Goal: Task Accomplishment & Management: Complete application form

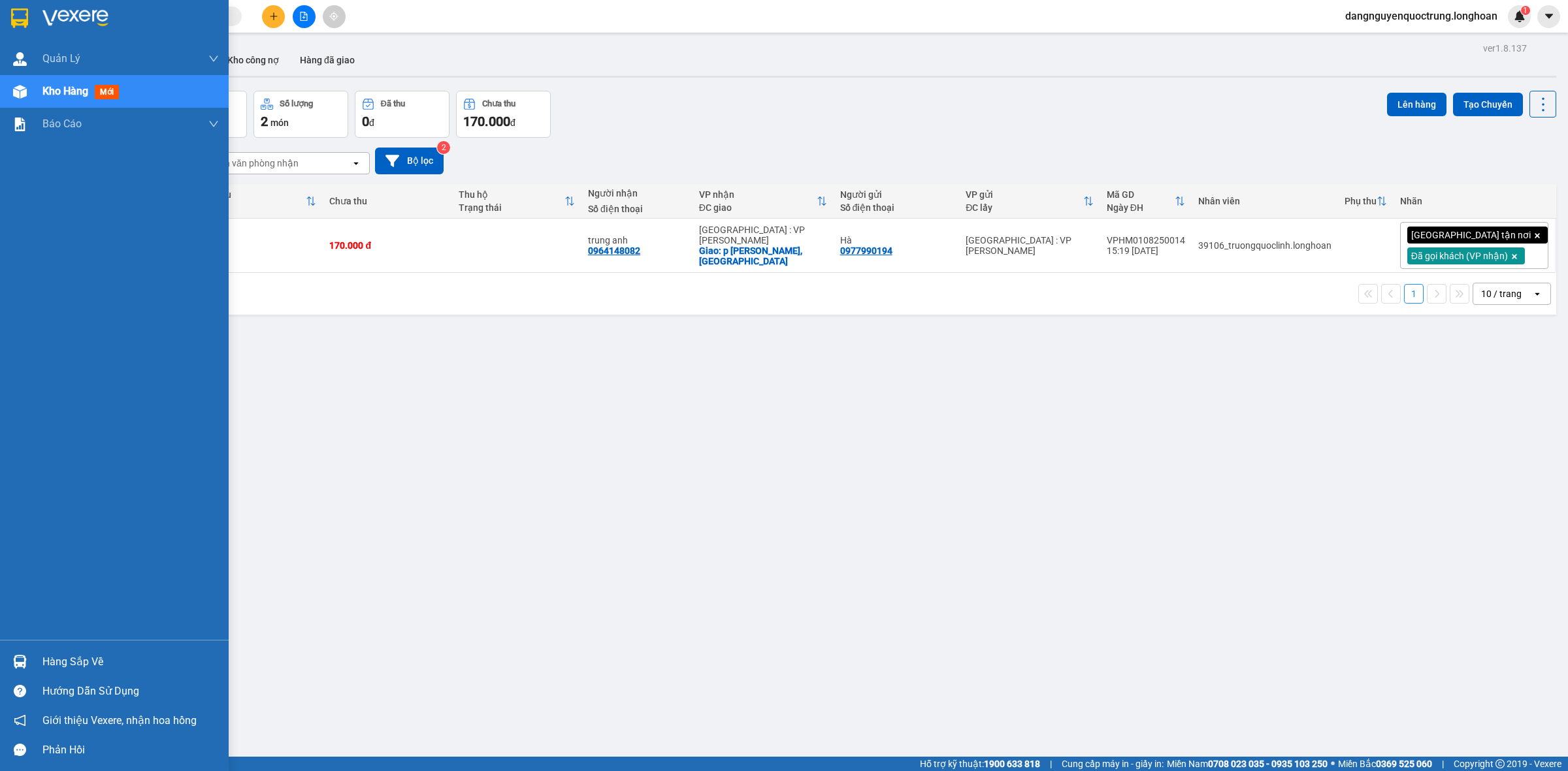
click at [23, 658] on img at bounding box center [20, 662] width 14 height 14
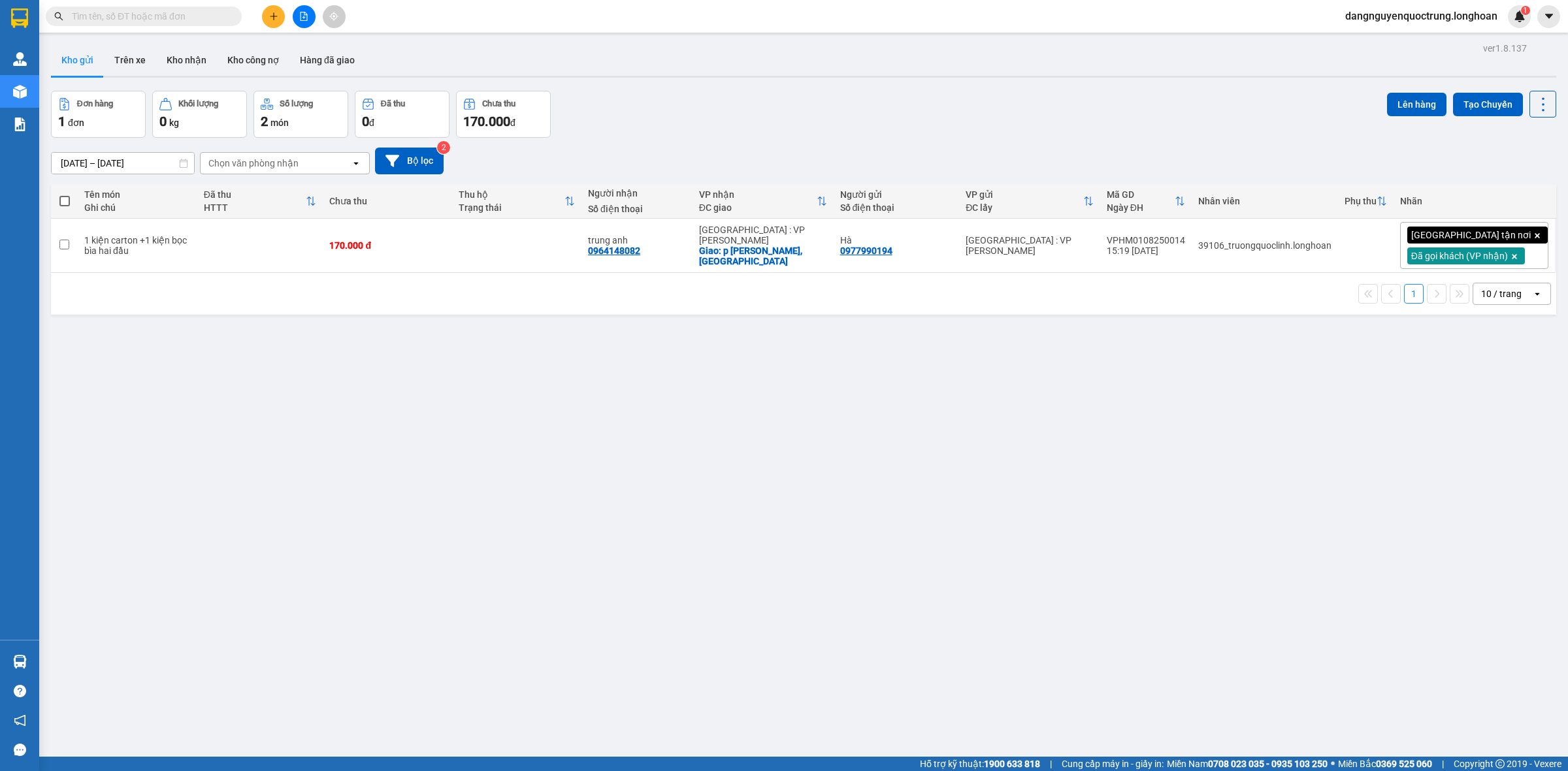
click at [413, 462] on section "Kết quả tìm kiếm ( 0 ) Bộ lọc No Data dangnguyenquoctrung.longhoan 1 Quản [PERS…" at bounding box center [784, 385] width 1568 height 771
click at [195, 62] on button "Kho nhận" at bounding box center [186, 61] width 61 height 32
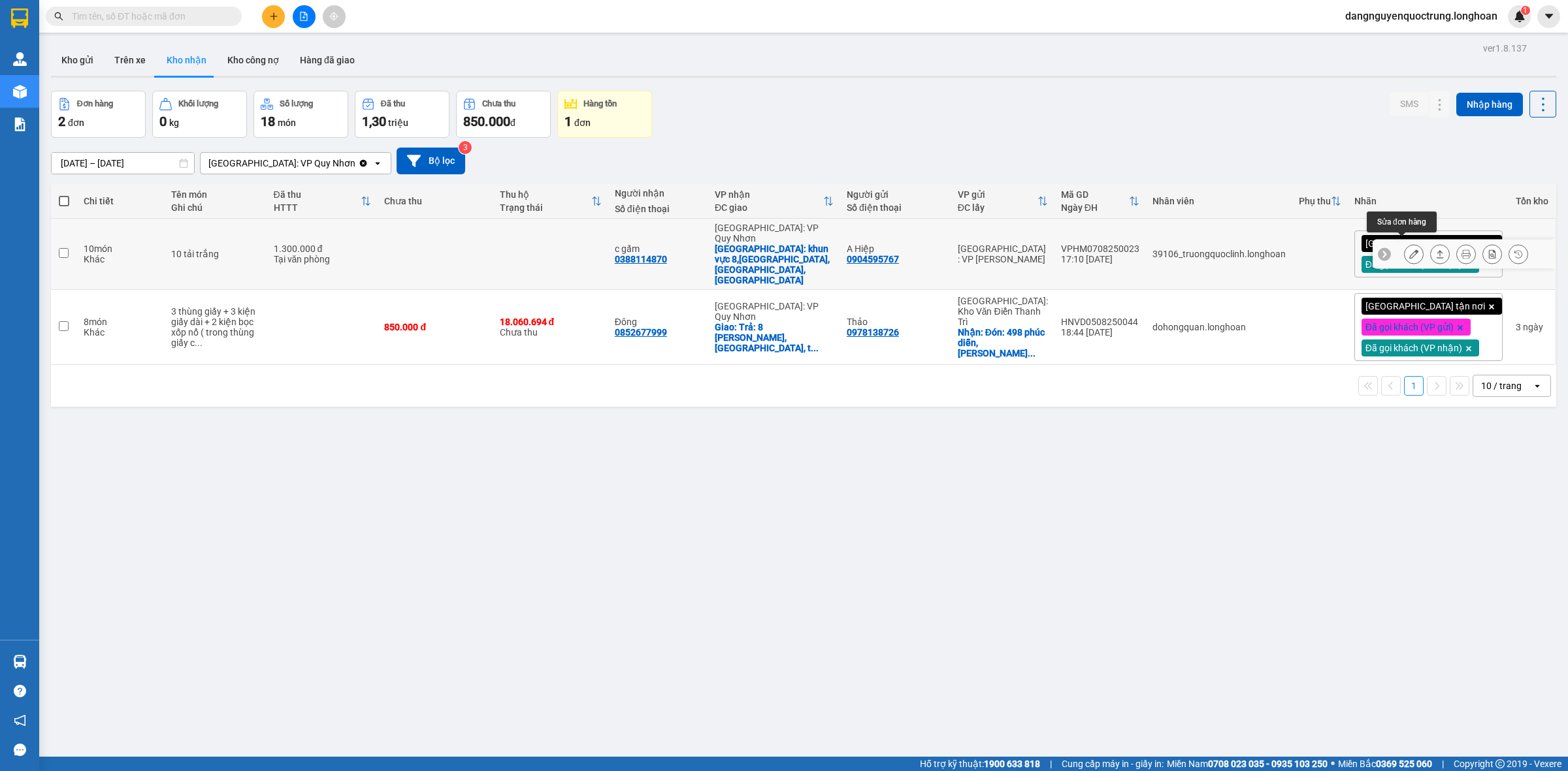
click at [1409, 250] on icon at bounding box center [1414, 255] width 9 height 9
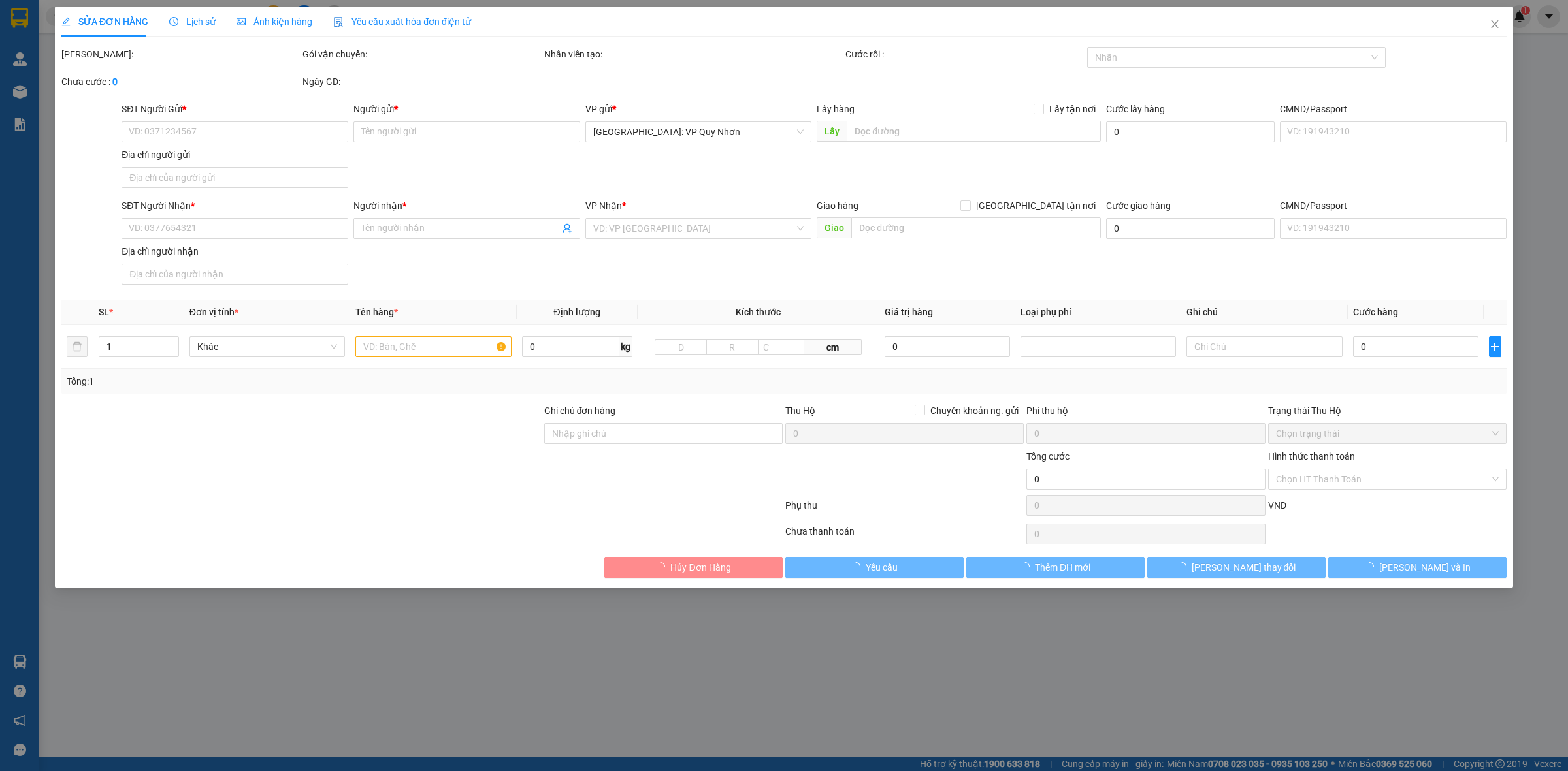
type input "0904595767"
type input "A Hiệp"
type input "[PERSON_NAME]"
type input "0388114870"
type input "c gấm"
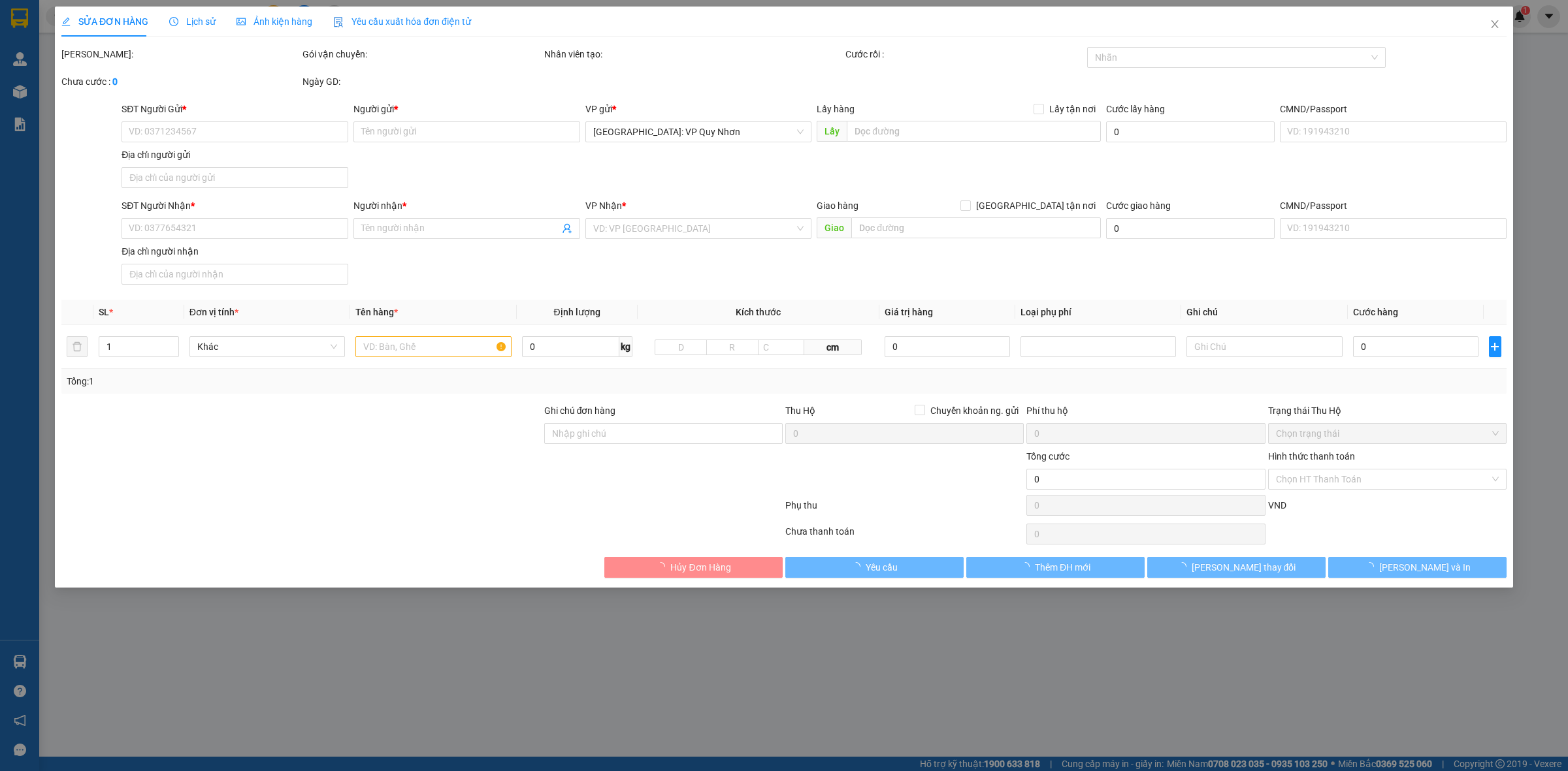
checkbox input "true"
type input "khun vực 8,[GEOGRAPHIC_DATA],[GEOGRAPHIC_DATA],[GEOGRAPHIC_DATA]"
type input "1.300.000"
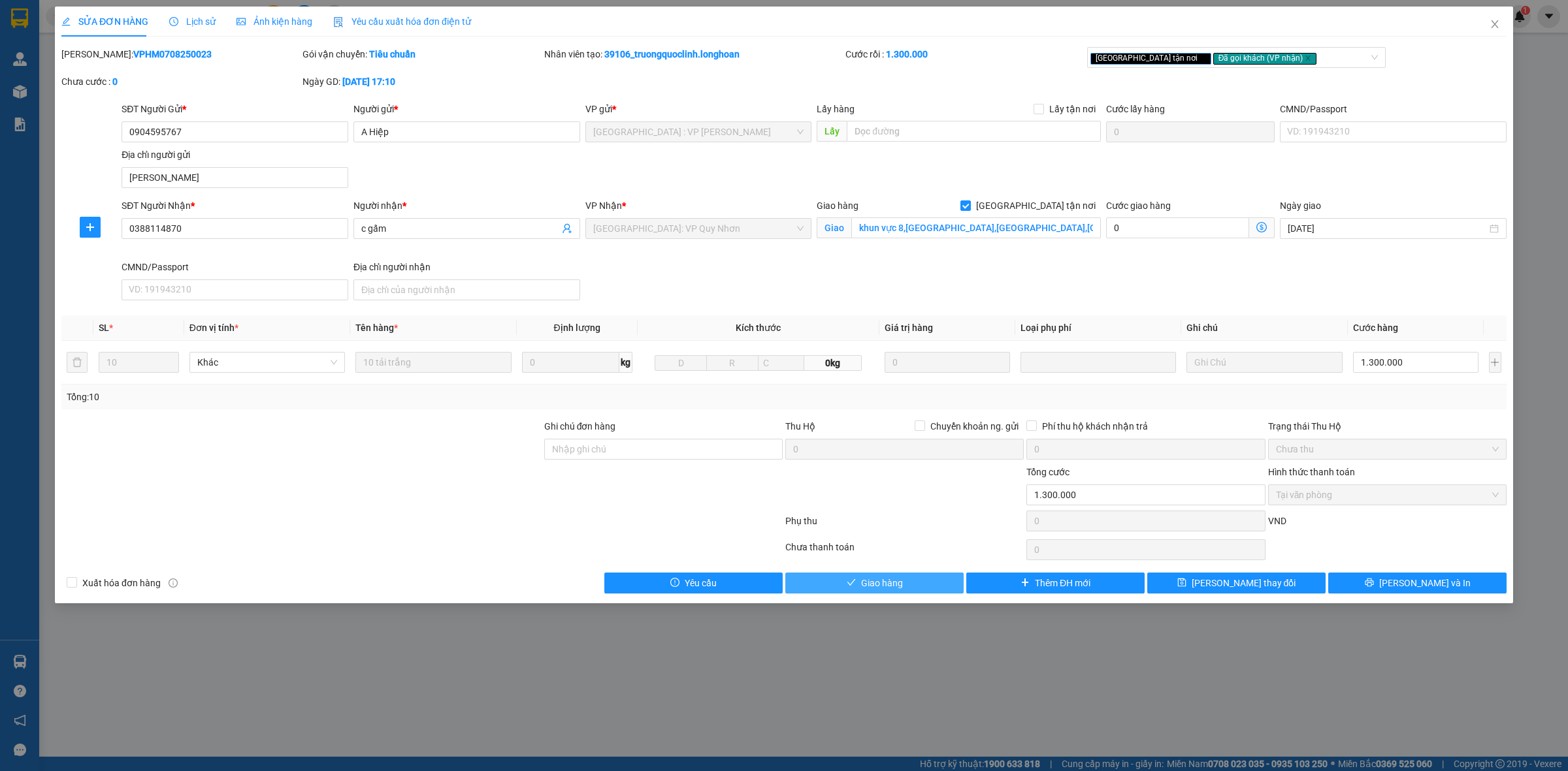
click at [869, 590] on span "Giao hàng" at bounding box center [881, 583] width 42 height 14
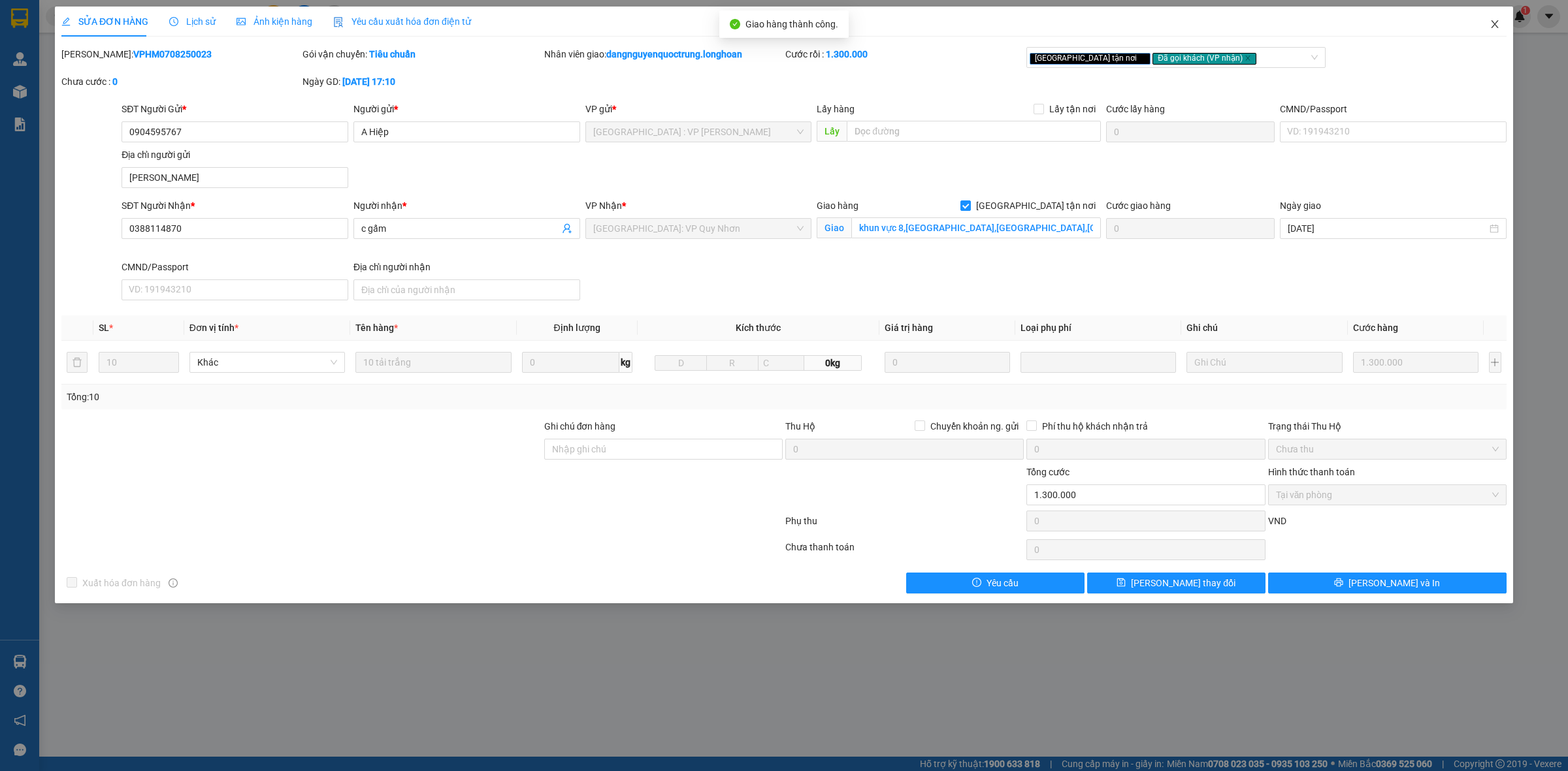
click at [1500, 21] on span "Close" at bounding box center [1494, 24] width 36 height 36
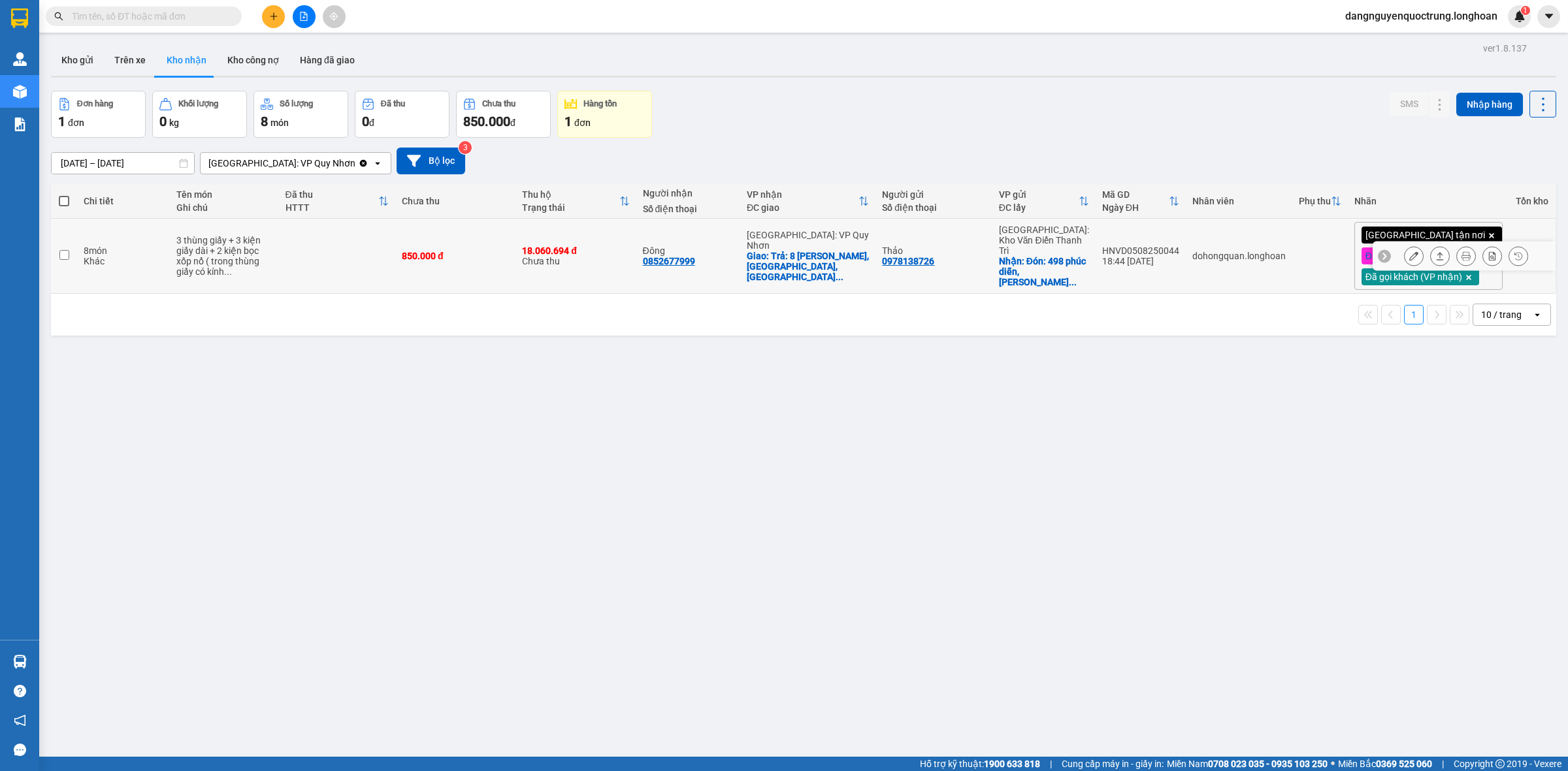
click at [1168, 250] on div "HNVD0508250044" at bounding box center [1141, 250] width 77 height 10
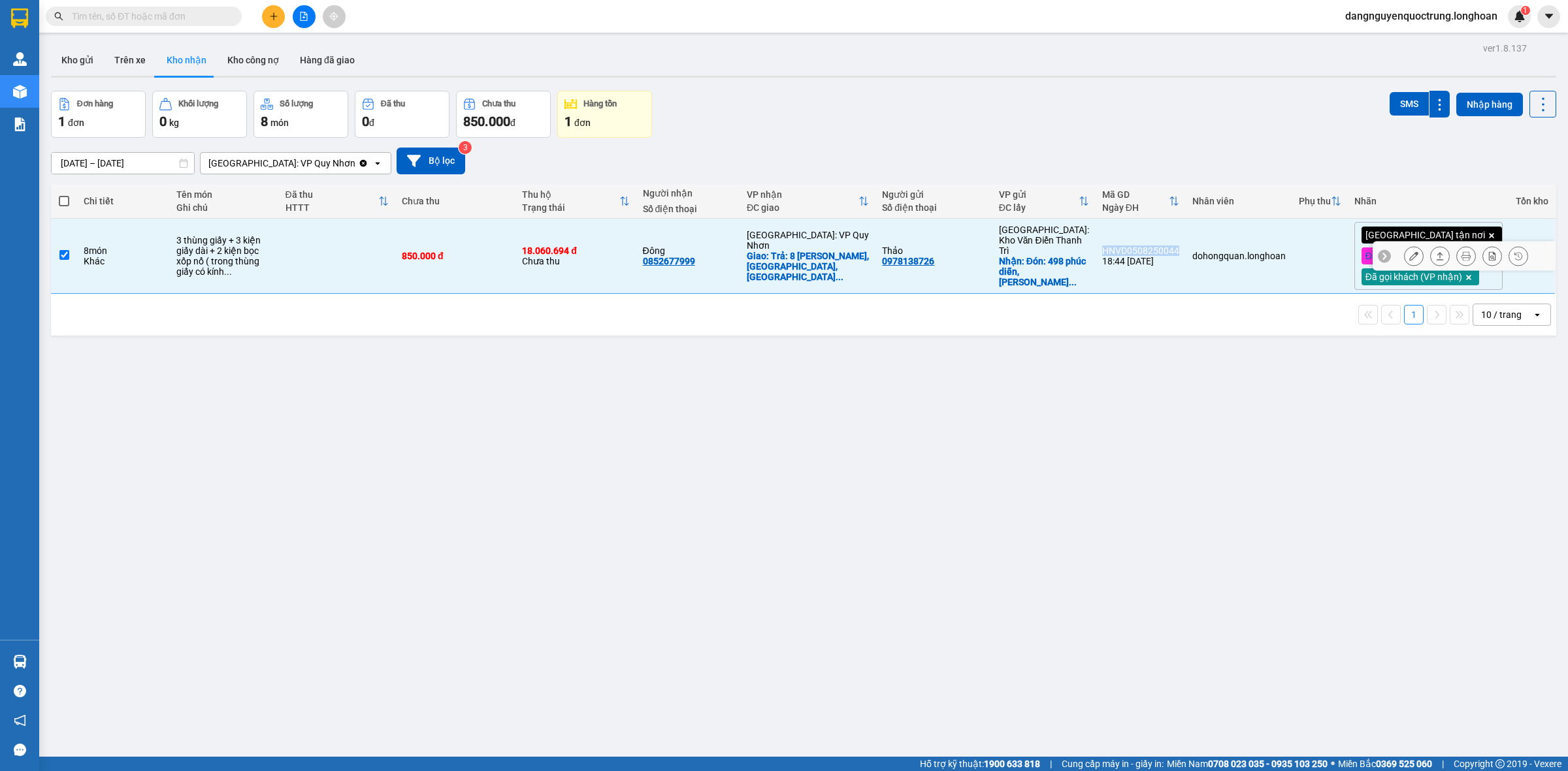
click at [1168, 250] on div "HNVD0508250044" at bounding box center [1141, 250] width 77 height 10
checkbox input "false"
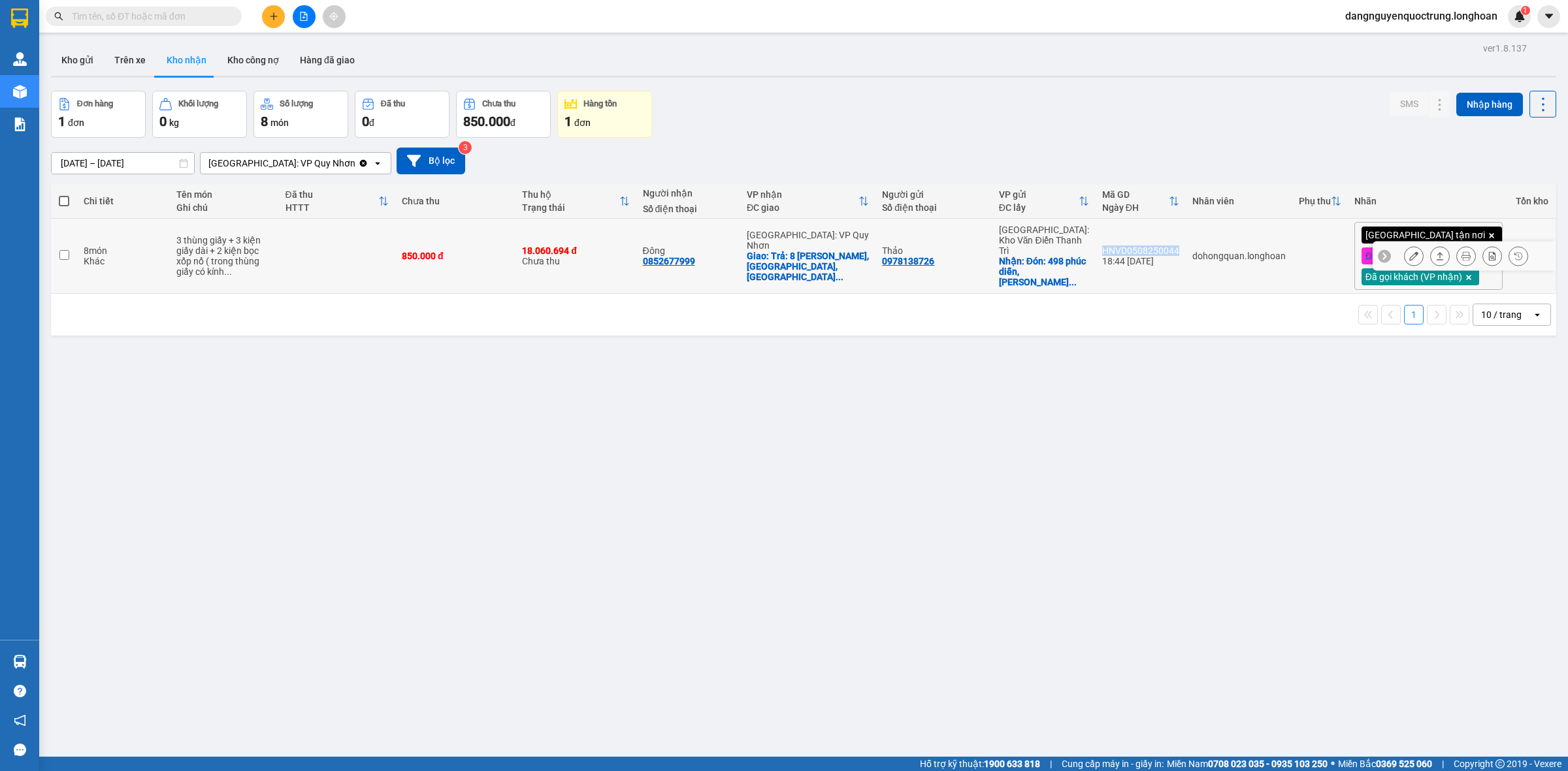
copy div "HNVD0508250044"
click at [1111, 422] on div "ver 1.8.137 Kho gửi Trên xe Kho nhận Kho công nợ Hàng đã giao Đơn hàng 1 đơn Kh…" at bounding box center [803, 424] width 1516 height 771
click at [1409, 255] on icon at bounding box center [1414, 256] width 9 height 9
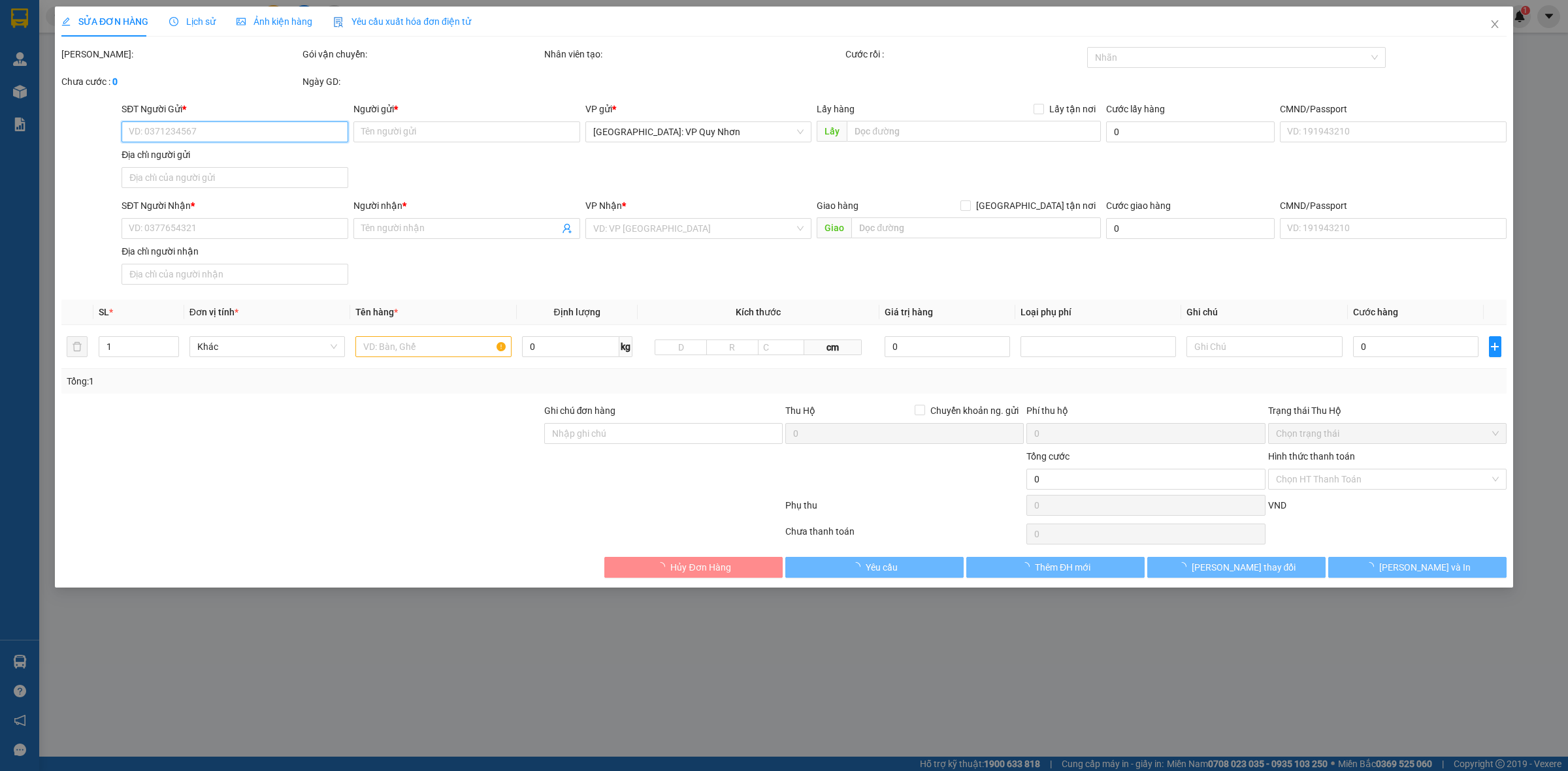
type input "0978138726"
type input "Thảo"
checkbox input "true"
type input "Đón: 498 phúc diễn, [PERSON_NAME], [GEOGRAPHIC_DATA]"
type input "0852677999"
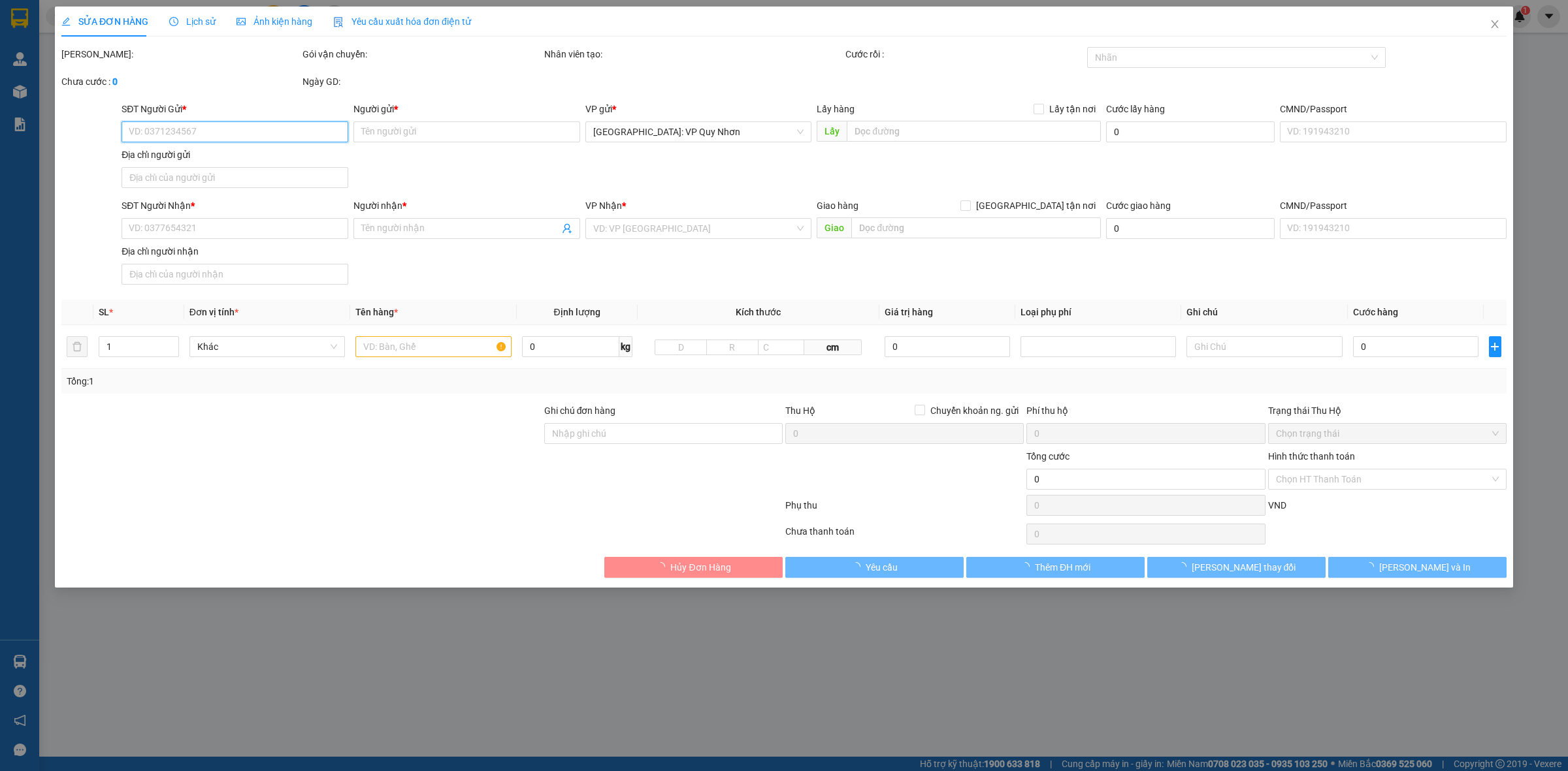
type input "Đông"
checkbox input "true"
type input "Trả: 8 [PERSON_NAME], [GEOGRAPHIC_DATA], [GEOGRAPHIC_DATA]"
type input "850.000"
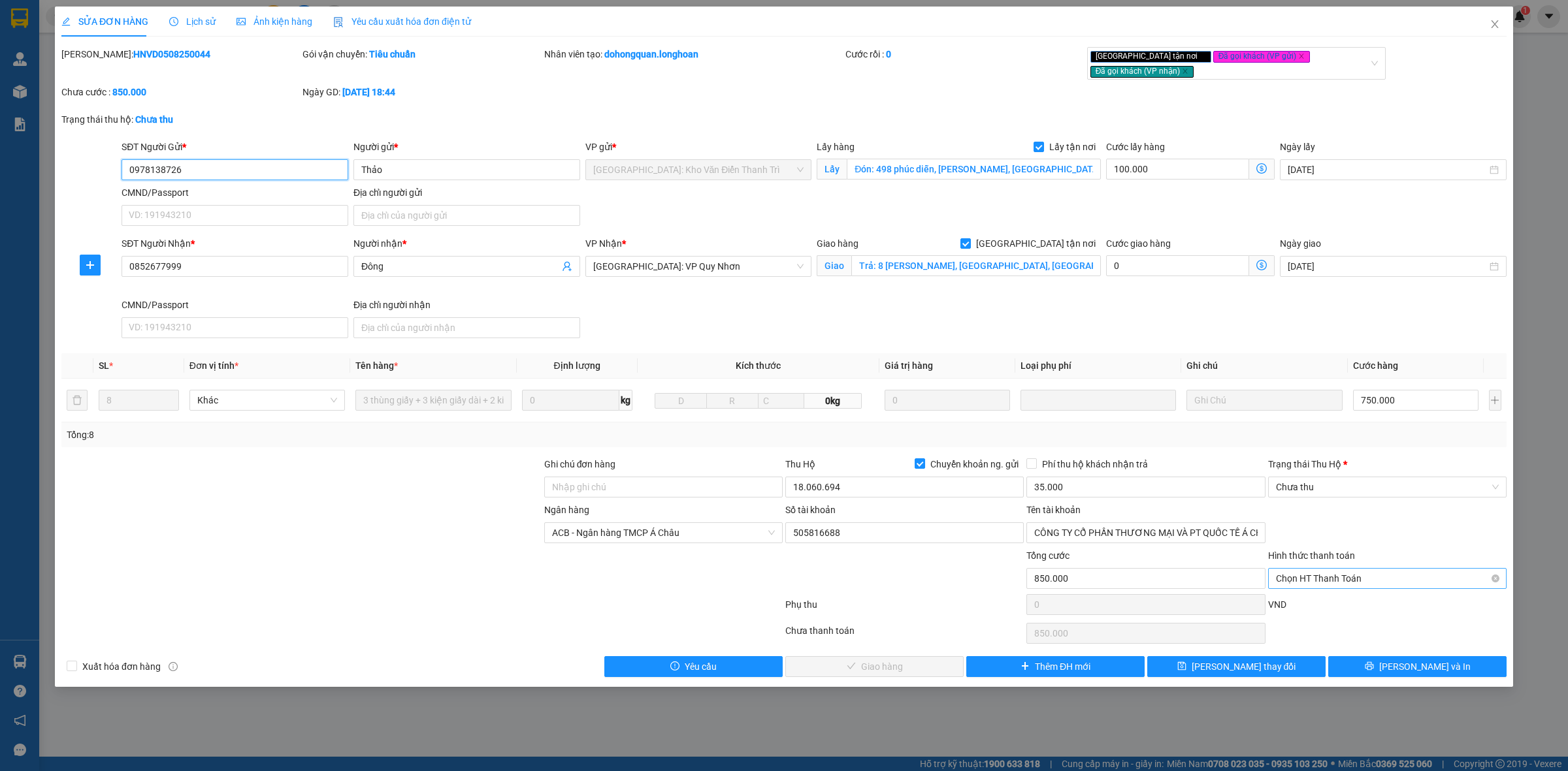
click at [1397, 569] on span "Chọn HT Thanh Toán" at bounding box center [1387, 578] width 223 height 20
click at [1398, 524] on div "Ngân hàng ACB - Ngân hàng TMCP Á Châu Số tài khoản 505816688 Tên tài khoản CÔNG…" at bounding box center [784, 525] width 1448 height 46
click at [1389, 477] on span "Chưa thu" at bounding box center [1387, 487] width 223 height 20
click at [1382, 439] on div "Total Paid Fee 0 Total UnPaid Fee 850.000 Cash Collection Total Fee Mã ĐH: HNVD…" at bounding box center [784, 362] width 1446 height 630
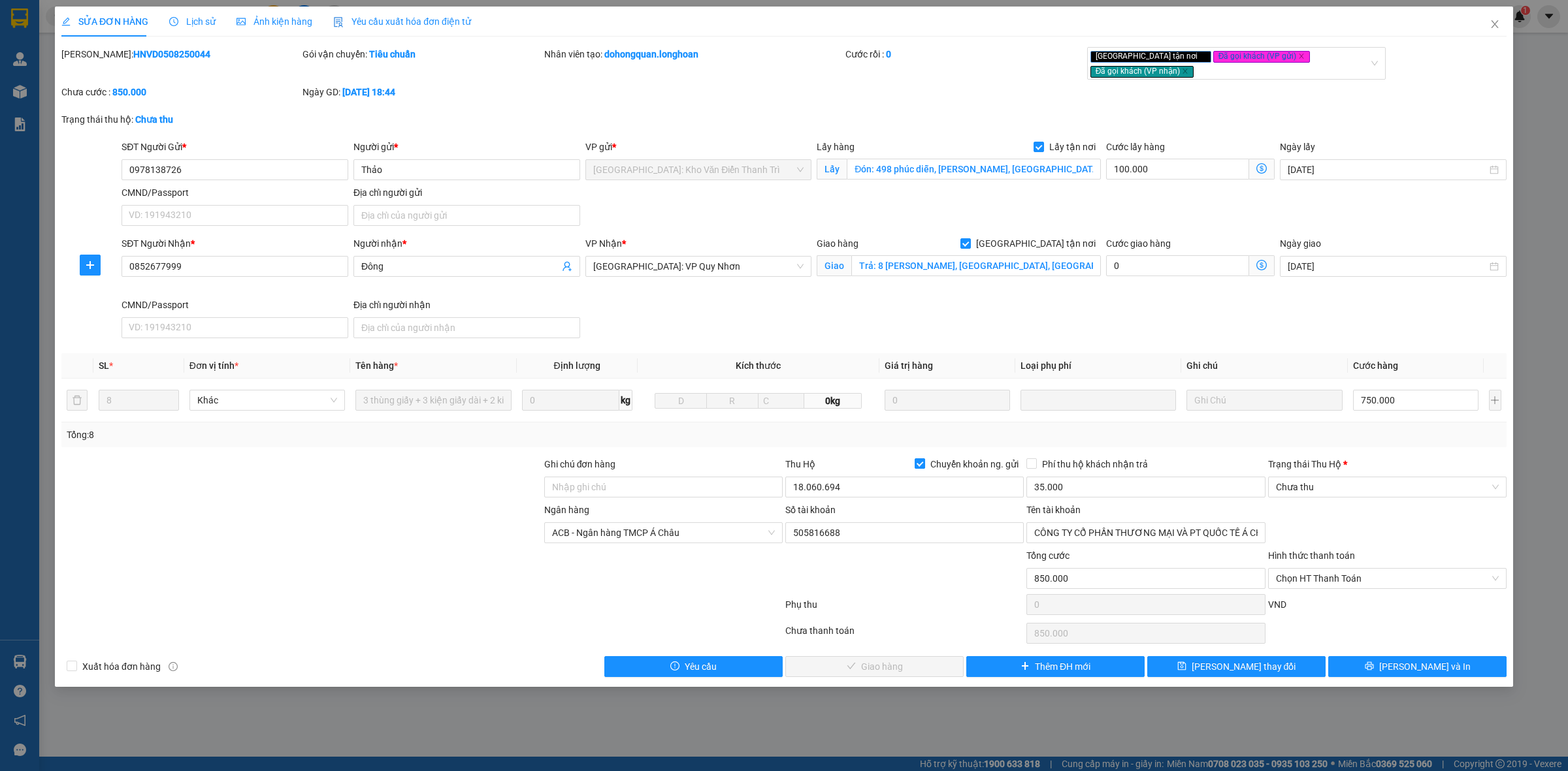
click at [916, 459] on input "Chuyển khoản ng. gửi" at bounding box center [920, 463] width 9 height 9
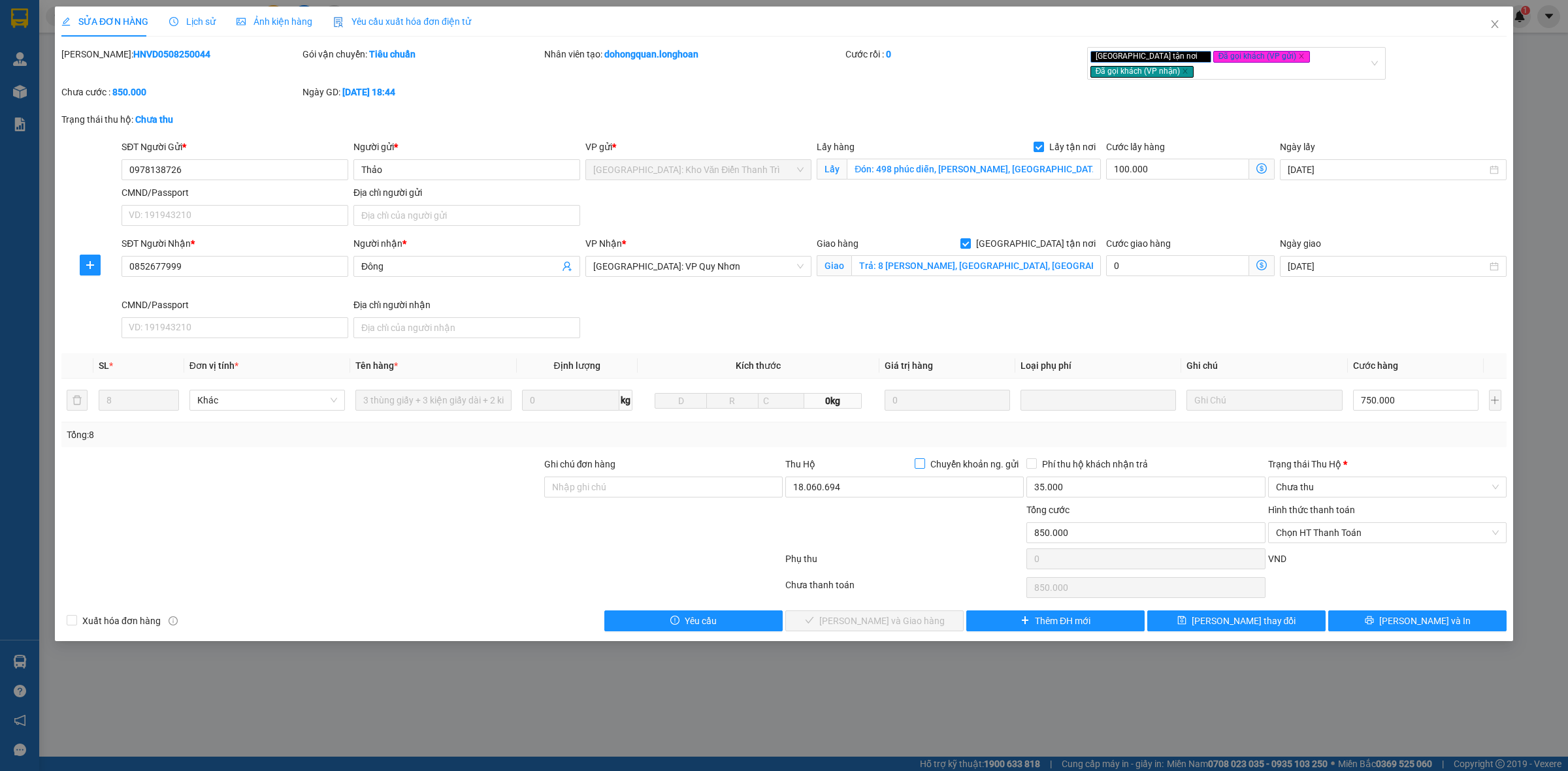
click at [916, 459] on input "Chuyển khoản ng. gửi" at bounding box center [920, 463] width 9 height 9
checkbox input "true"
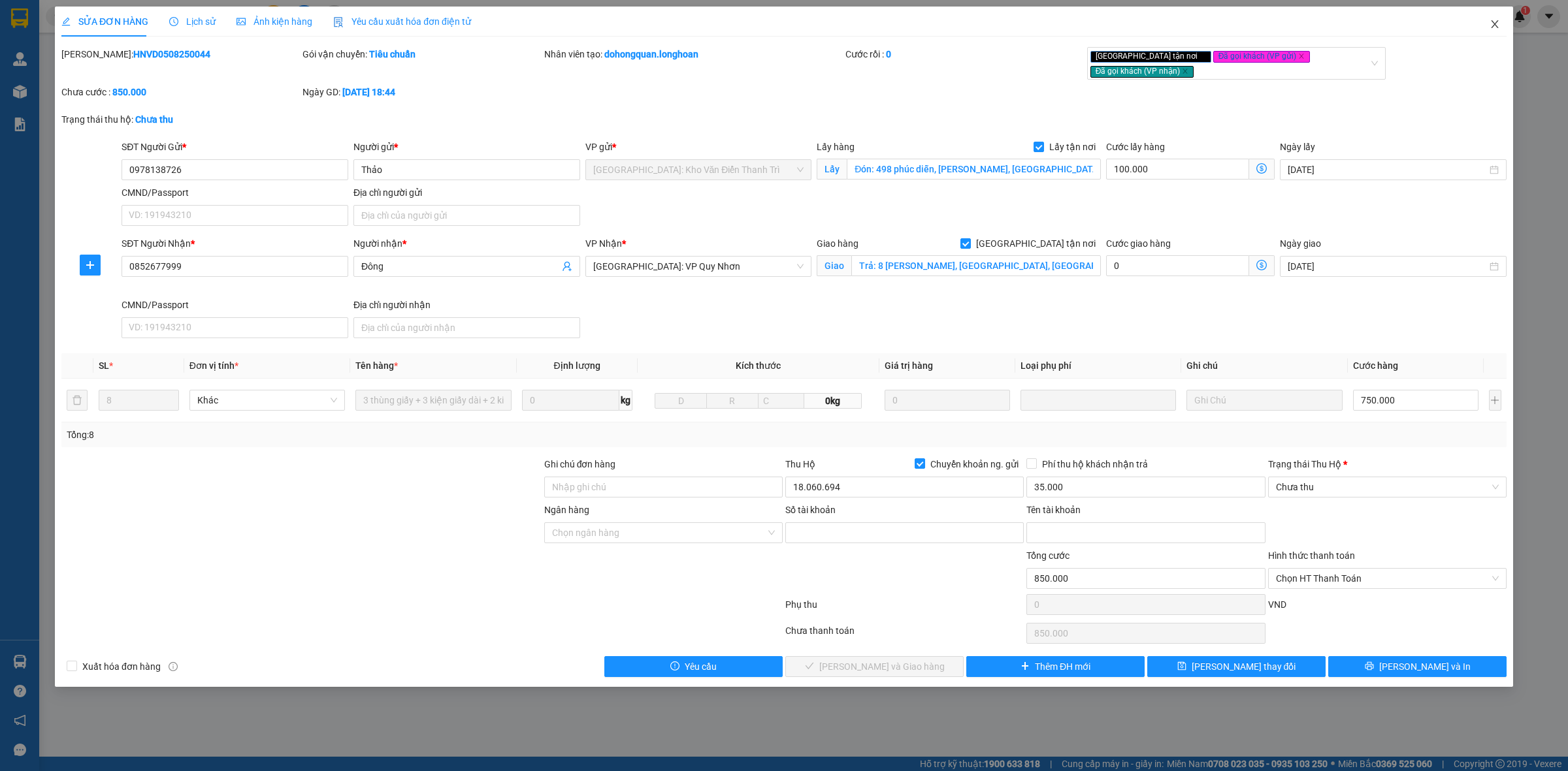
click at [1497, 27] on icon "close" at bounding box center [1495, 24] width 7 height 7
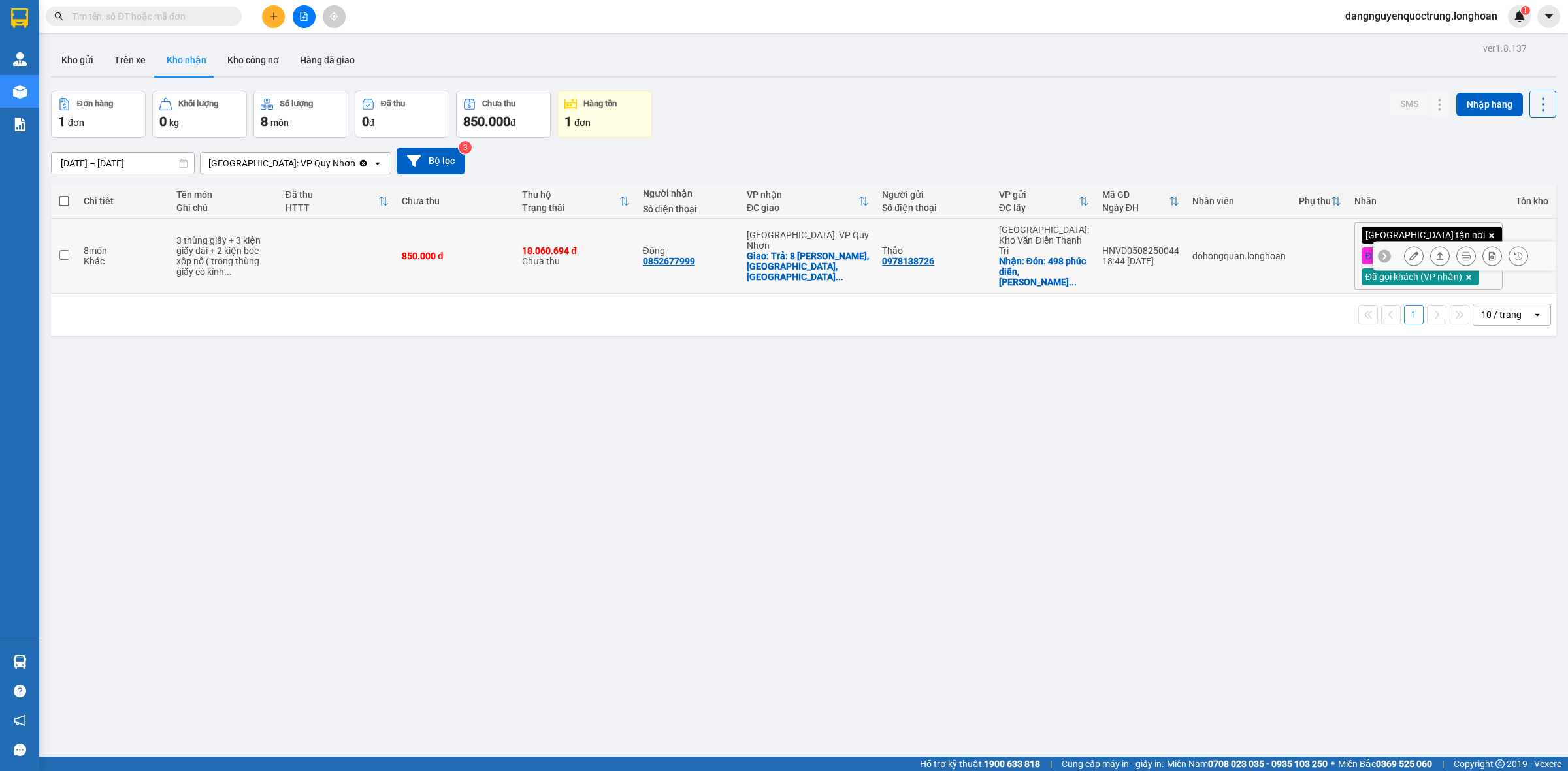
click at [1409, 258] on icon at bounding box center [1414, 256] width 9 height 9
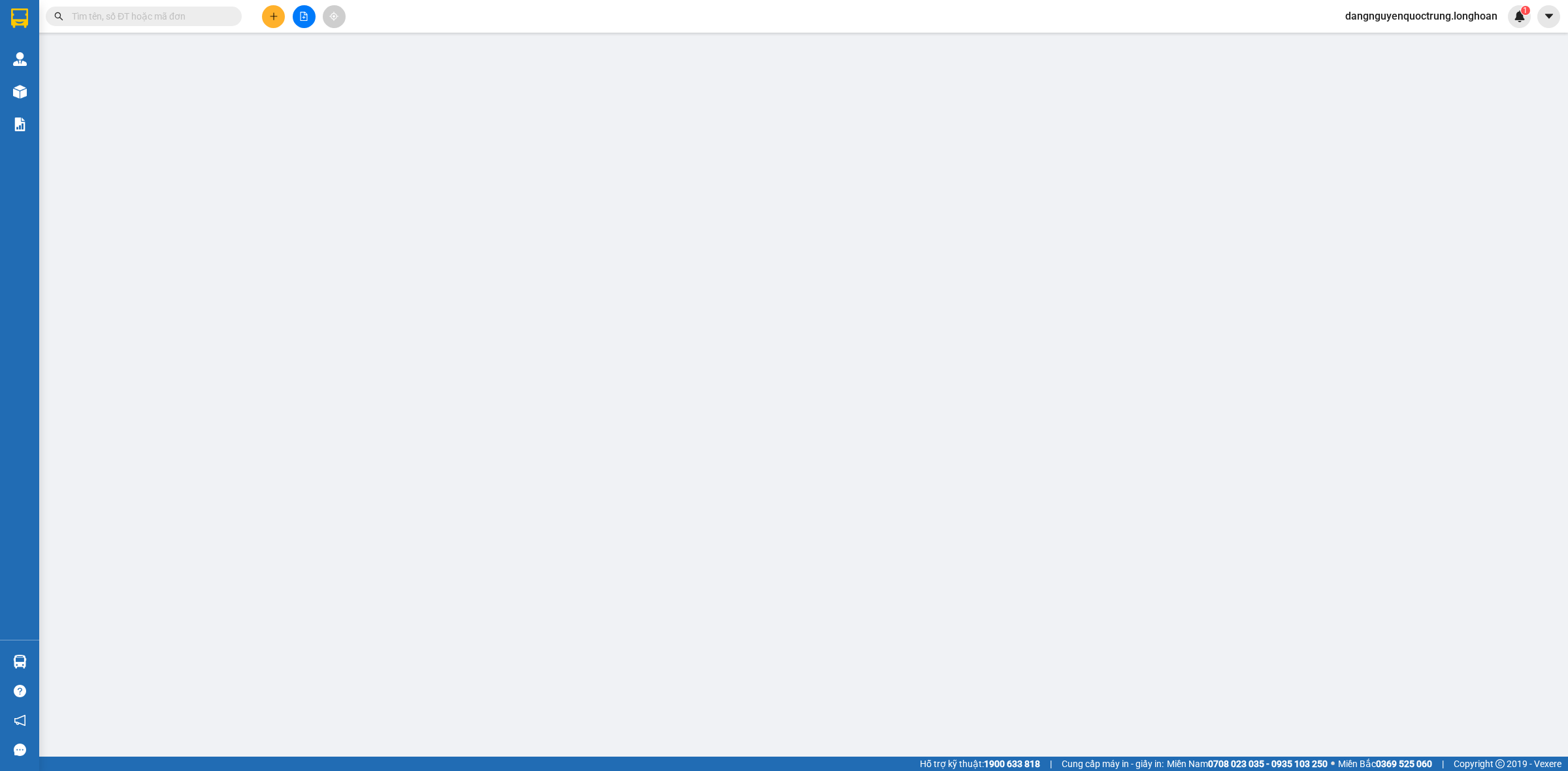
type input "0978138726"
type input "Thảo"
checkbox input "true"
type input "Đón: 498 phúc diễn, [PERSON_NAME], [GEOGRAPHIC_DATA]"
type input "0852677999"
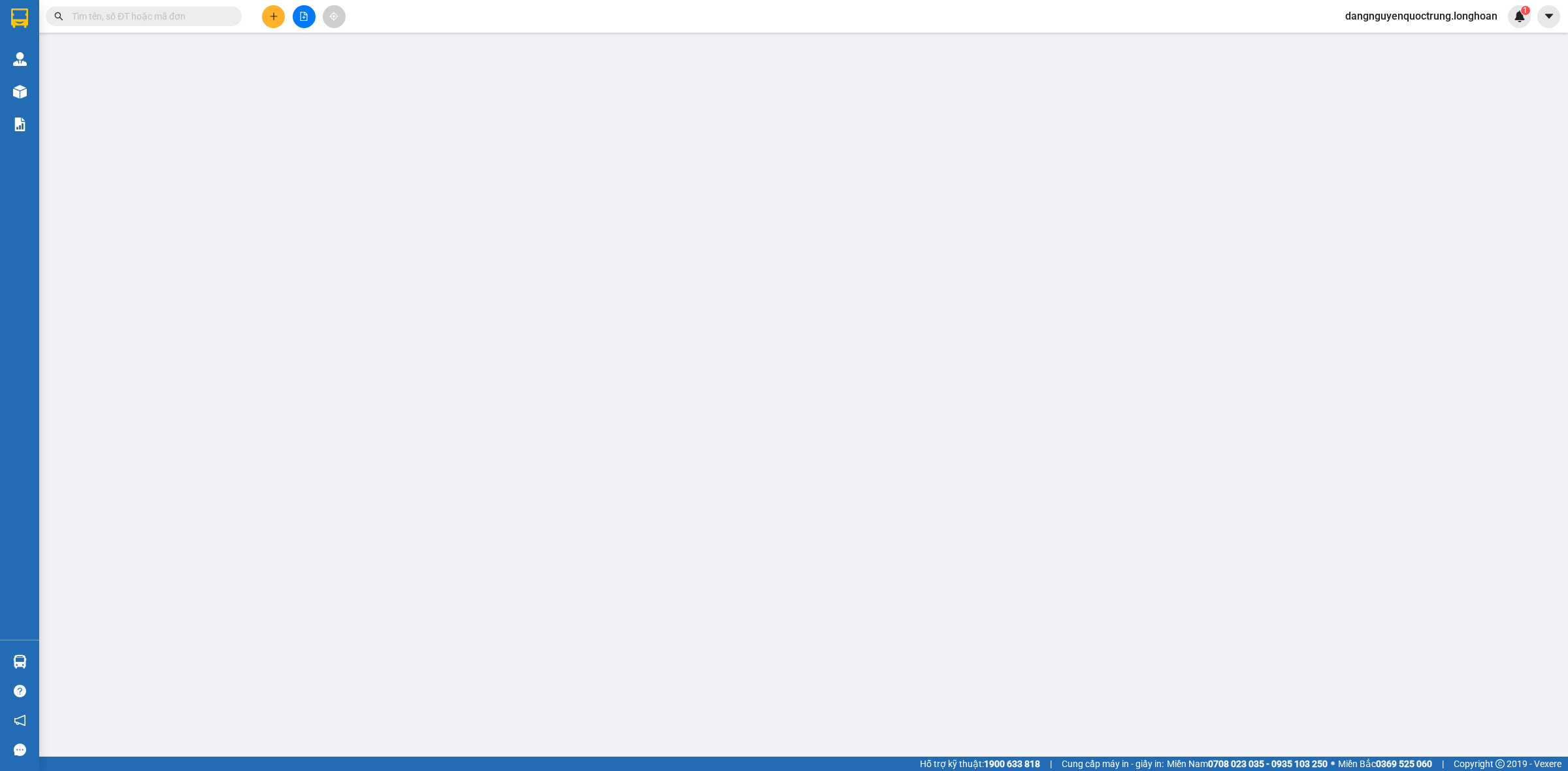
type input "Đông"
checkbox input "true"
type input "Trả: 8 [PERSON_NAME], [GEOGRAPHIC_DATA], [GEOGRAPHIC_DATA]"
type input "850.000"
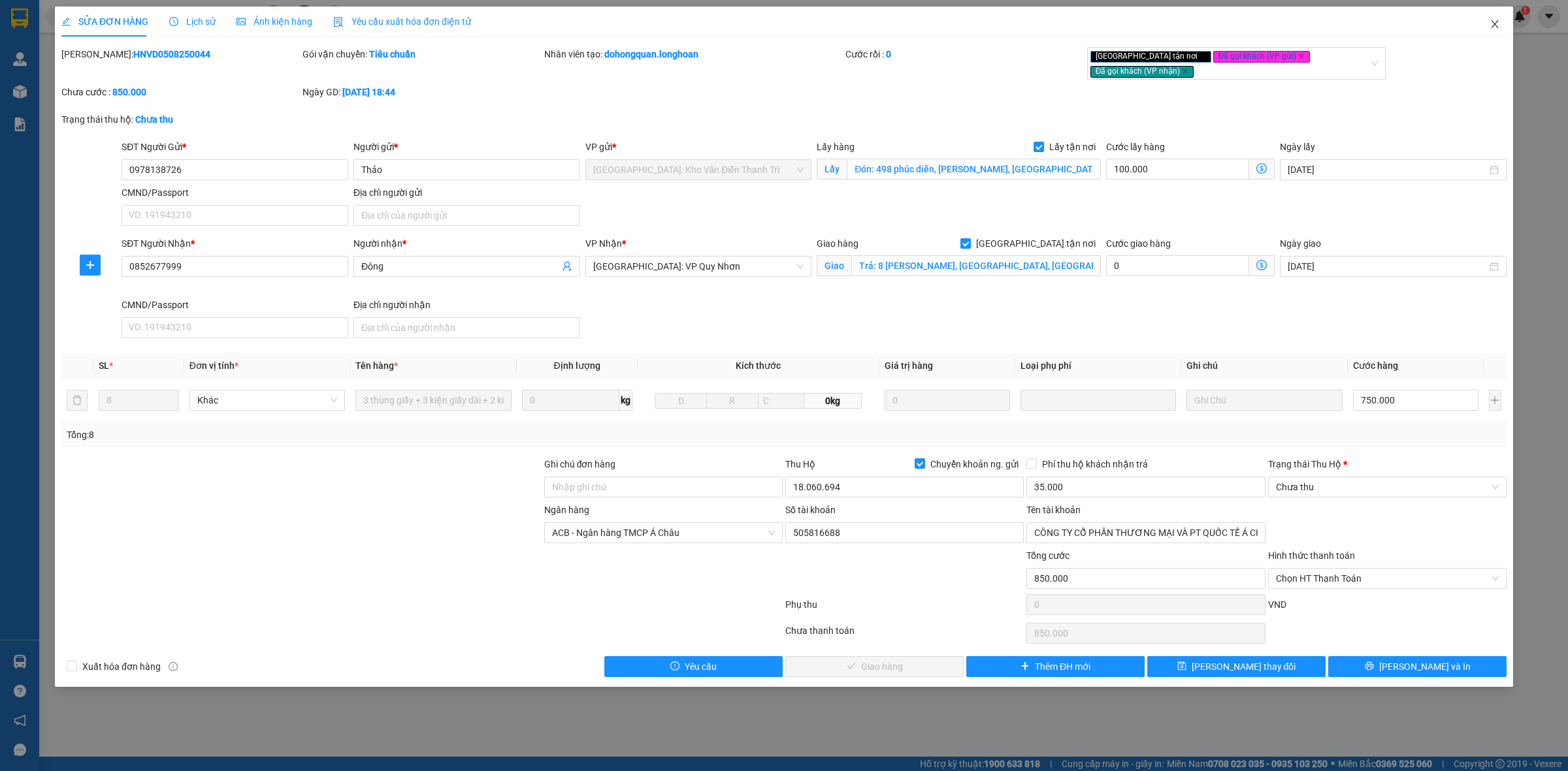
click at [1498, 27] on icon "close" at bounding box center [1494, 23] width 10 height 10
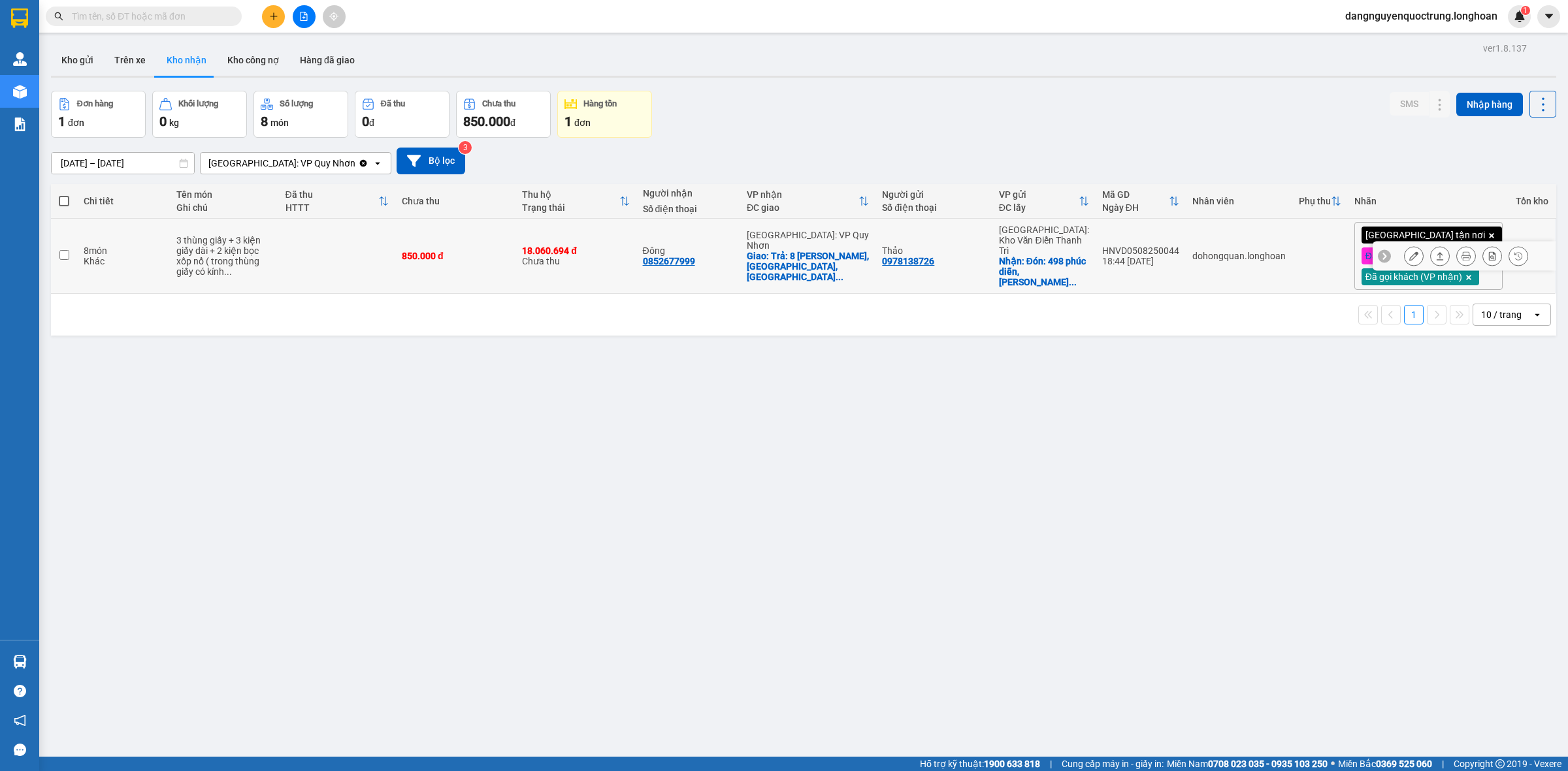
click at [1409, 252] on icon at bounding box center [1414, 256] width 9 height 9
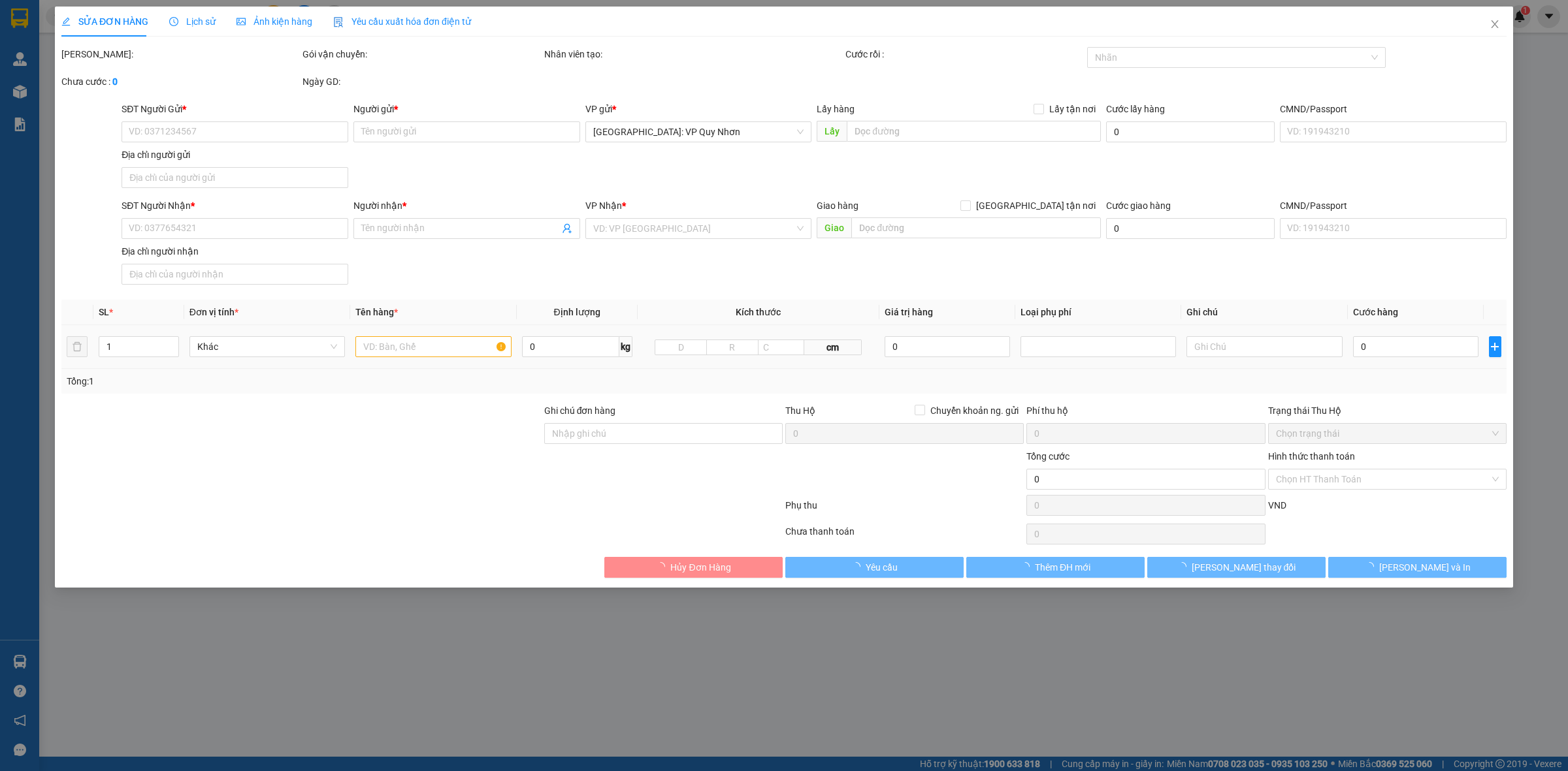
type input "0978138726"
type input "Thảo"
checkbox input "true"
type input "Đón: 498 phúc diễn, [PERSON_NAME], [GEOGRAPHIC_DATA]"
type input "0852677999"
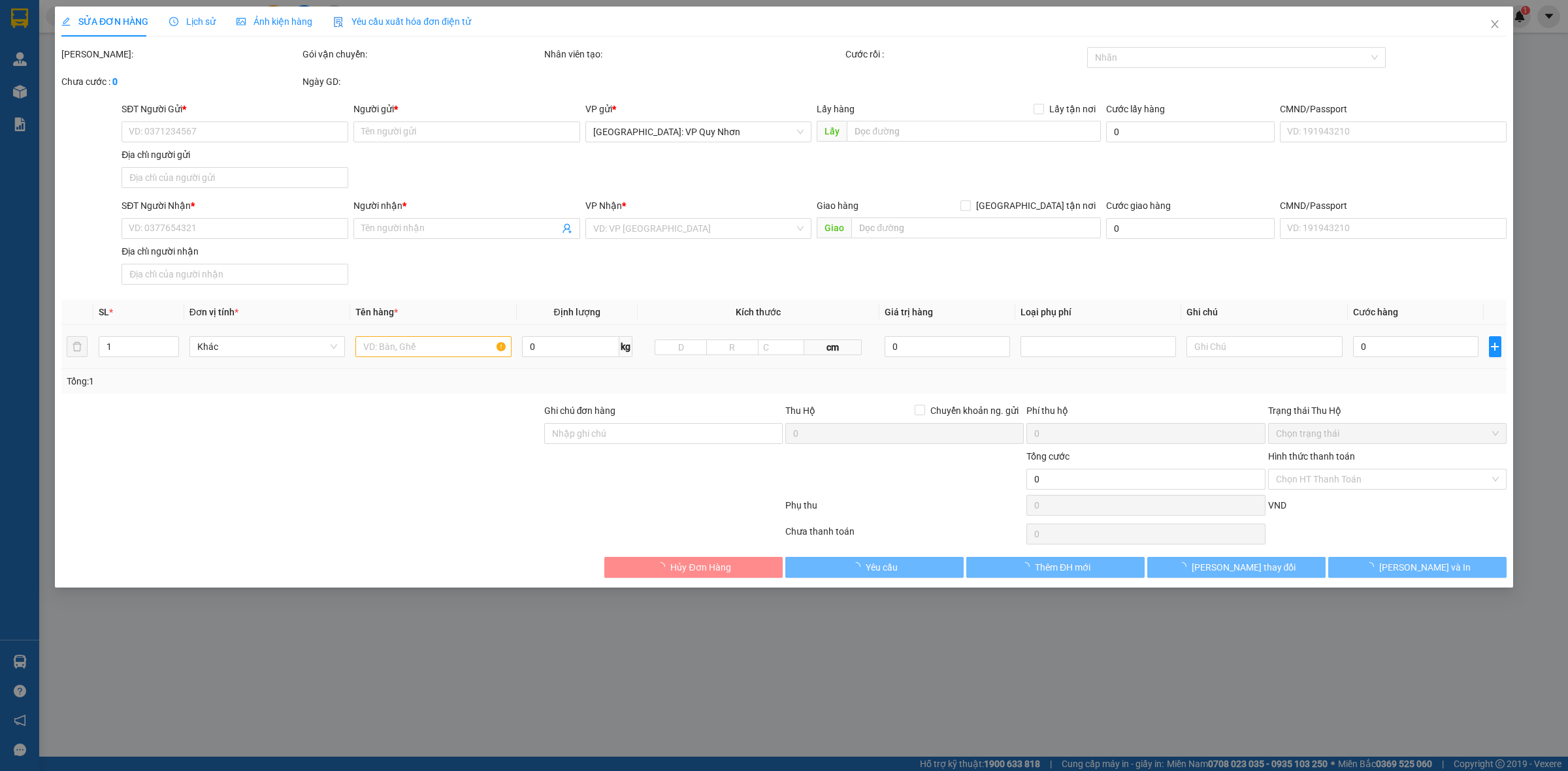
type input "Đông"
checkbox input "true"
type input "Trả: 8 [PERSON_NAME], [GEOGRAPHIC_DATA], [GEOGRAPHIC_DATA]"
type input "850.000"
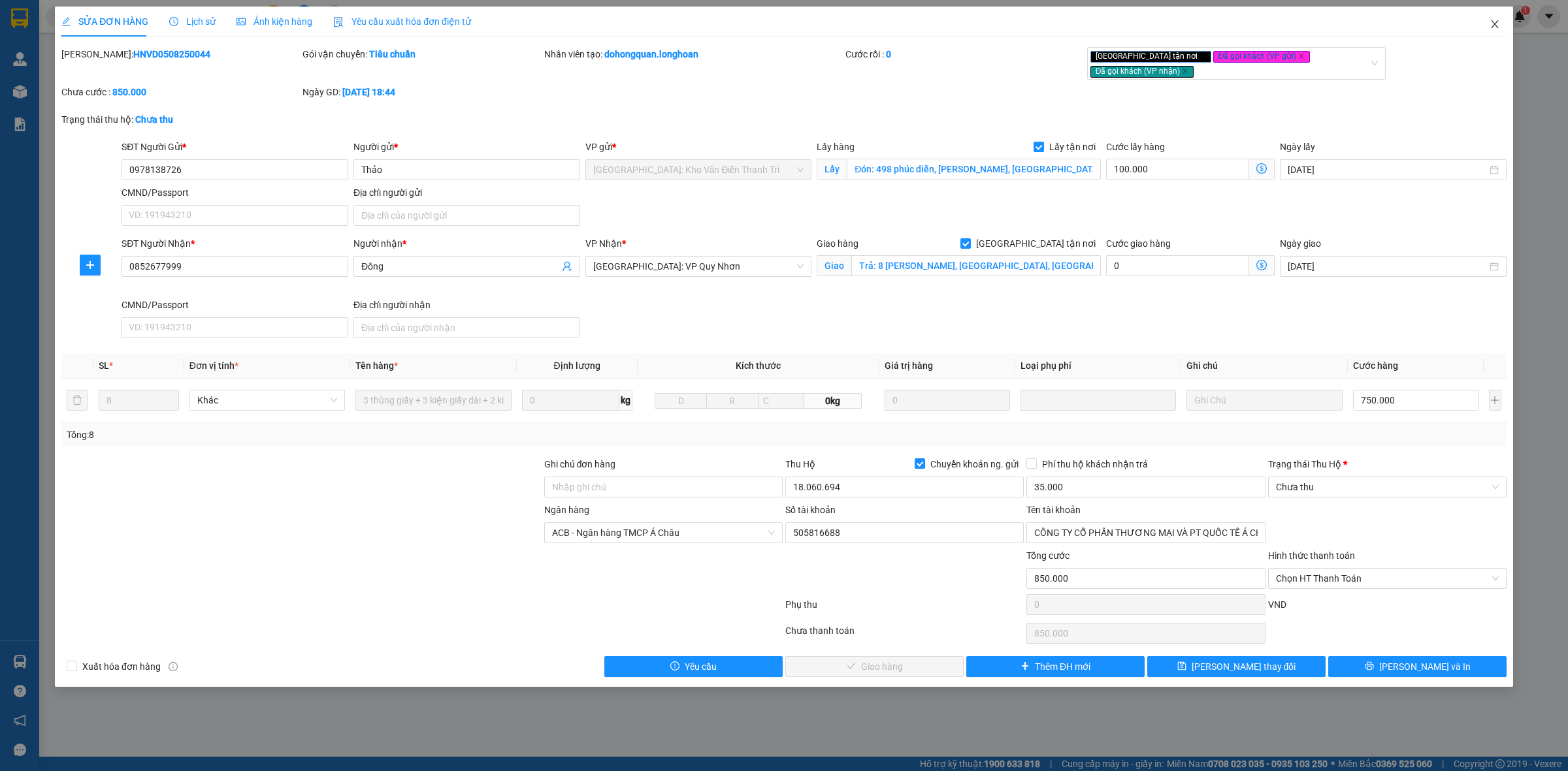
click at [1497, 27] on icon "close" at bounding box center [1495, 24] width 7 height 7
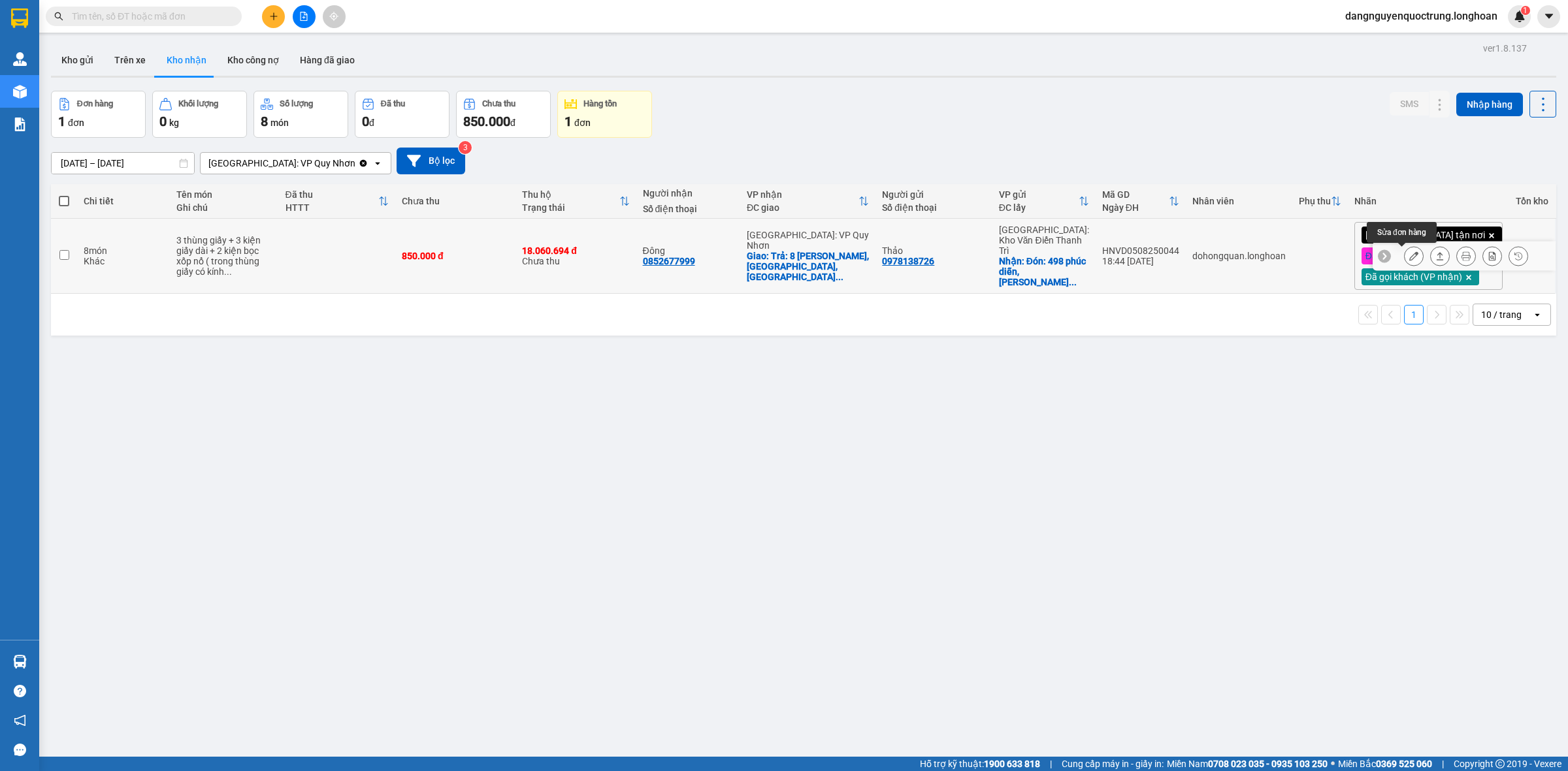
click at [1409, 258] on icon at bounding box center [1414, 256] width 9 height 9
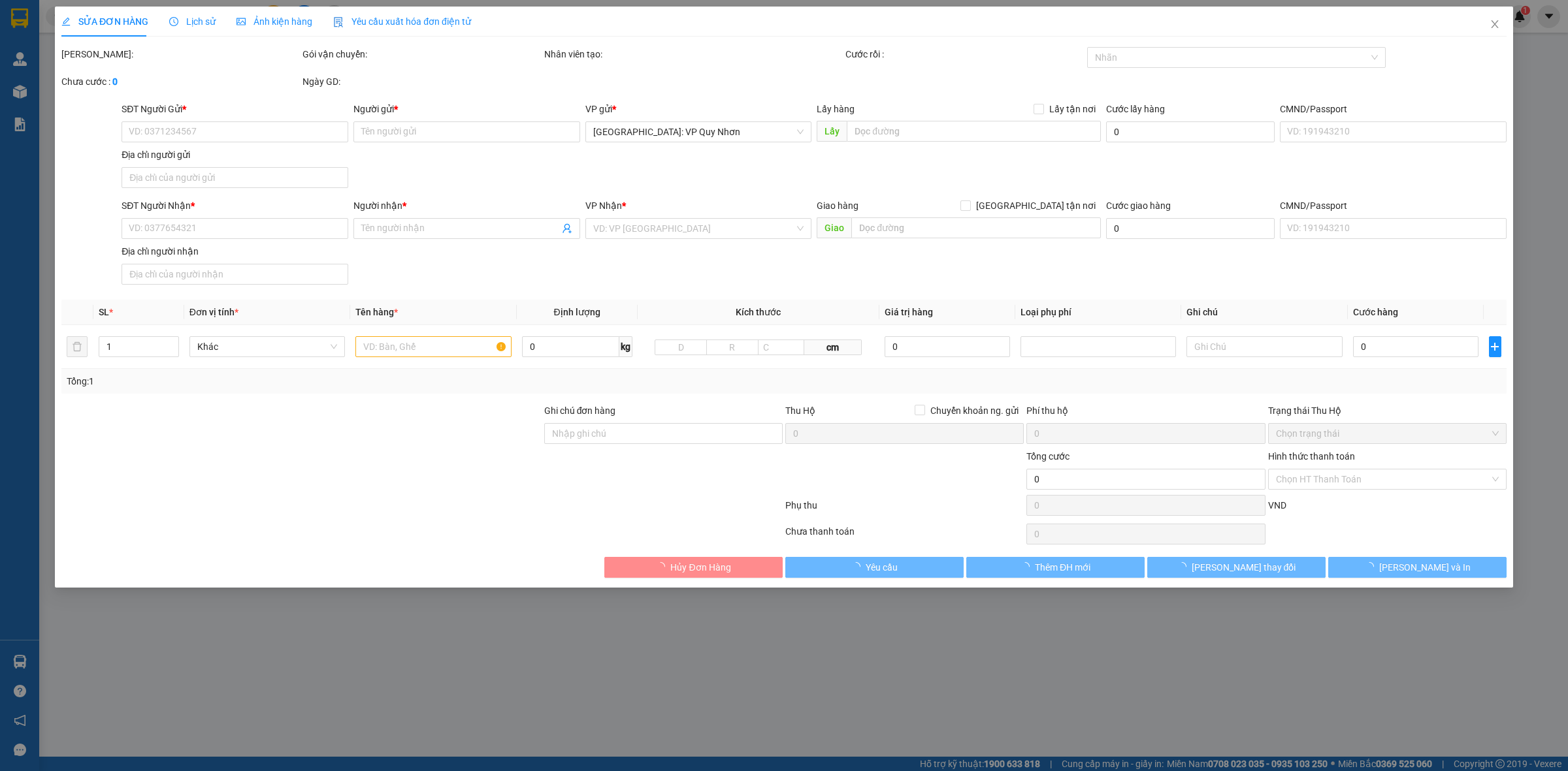
type input "0978138726"
type input "Thảo"
checkbox input "true"
type input "Đón: 498 phúc diễn, [PERSON_NAME], [GEOGRAPHIC_DATA]"
type input "0852677999"
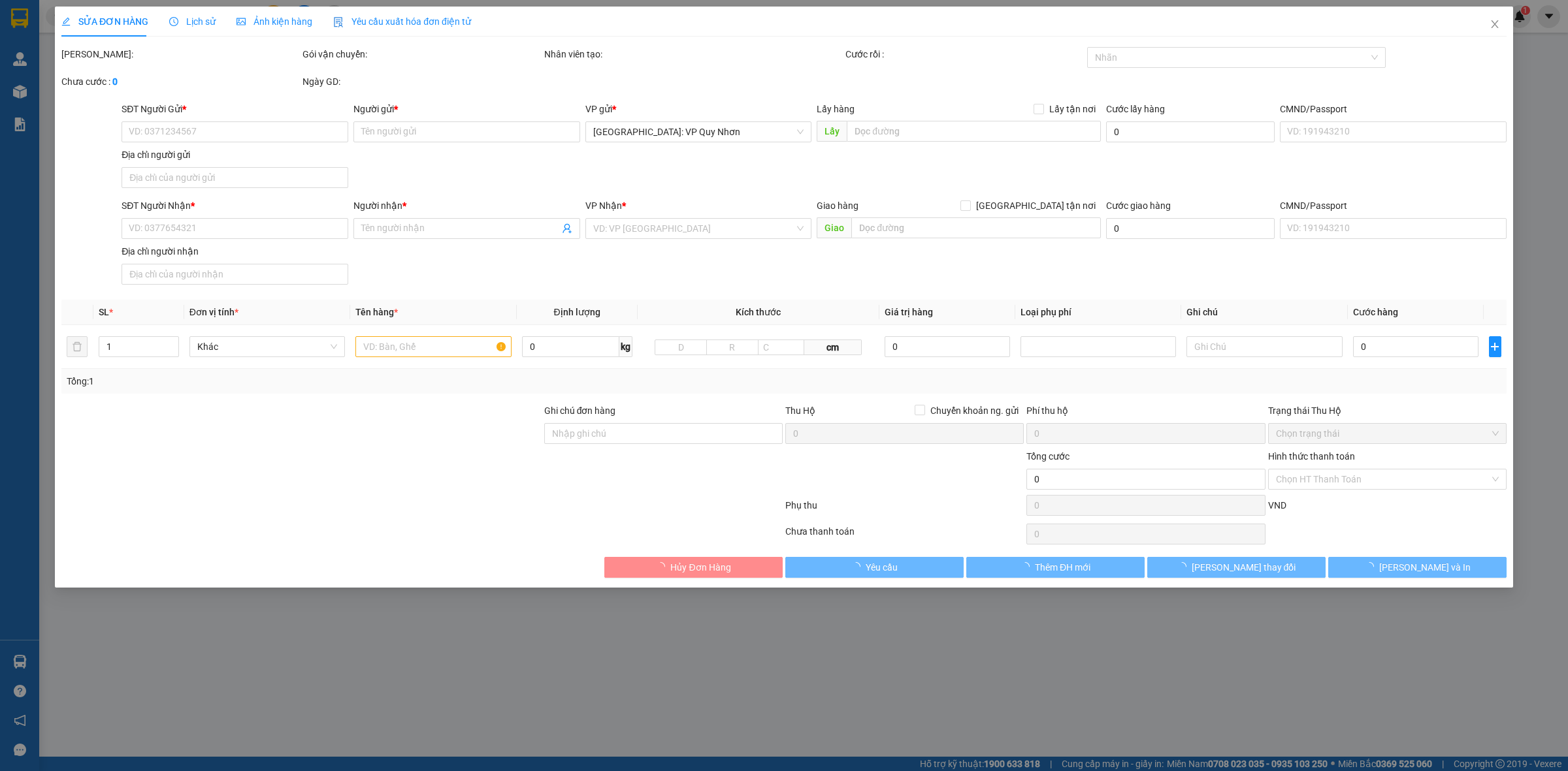
type input "Đông"
checkbox input "true"
type input "Trả: 8 [PERSON_NAME], [GEOGRAPHIC_DATA], [GEOGRAPHIC_DATA]"
type input "850.000"
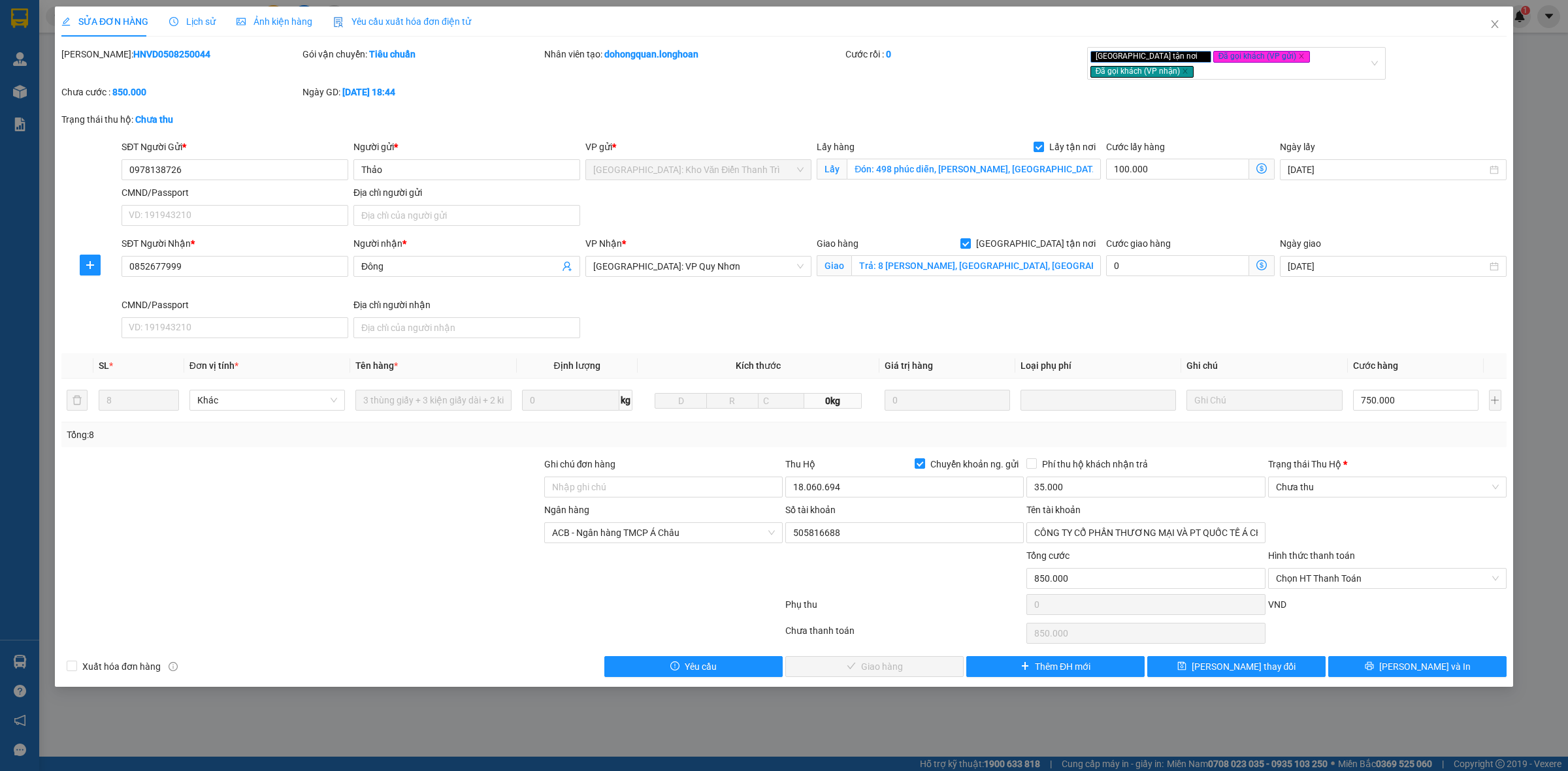
click at [1539, 191] on div "SỬA ĐƠN HÀNG Lịch sử Ảnh kiện hàng Yêu cầu xuất hóa đơn điện tử Total Paid Fee …" at bounding box center [784, 385] width 1568 height 771
click at [1495, 21] on icon "close" at bounding box center [1494, 23] width 10 height 10
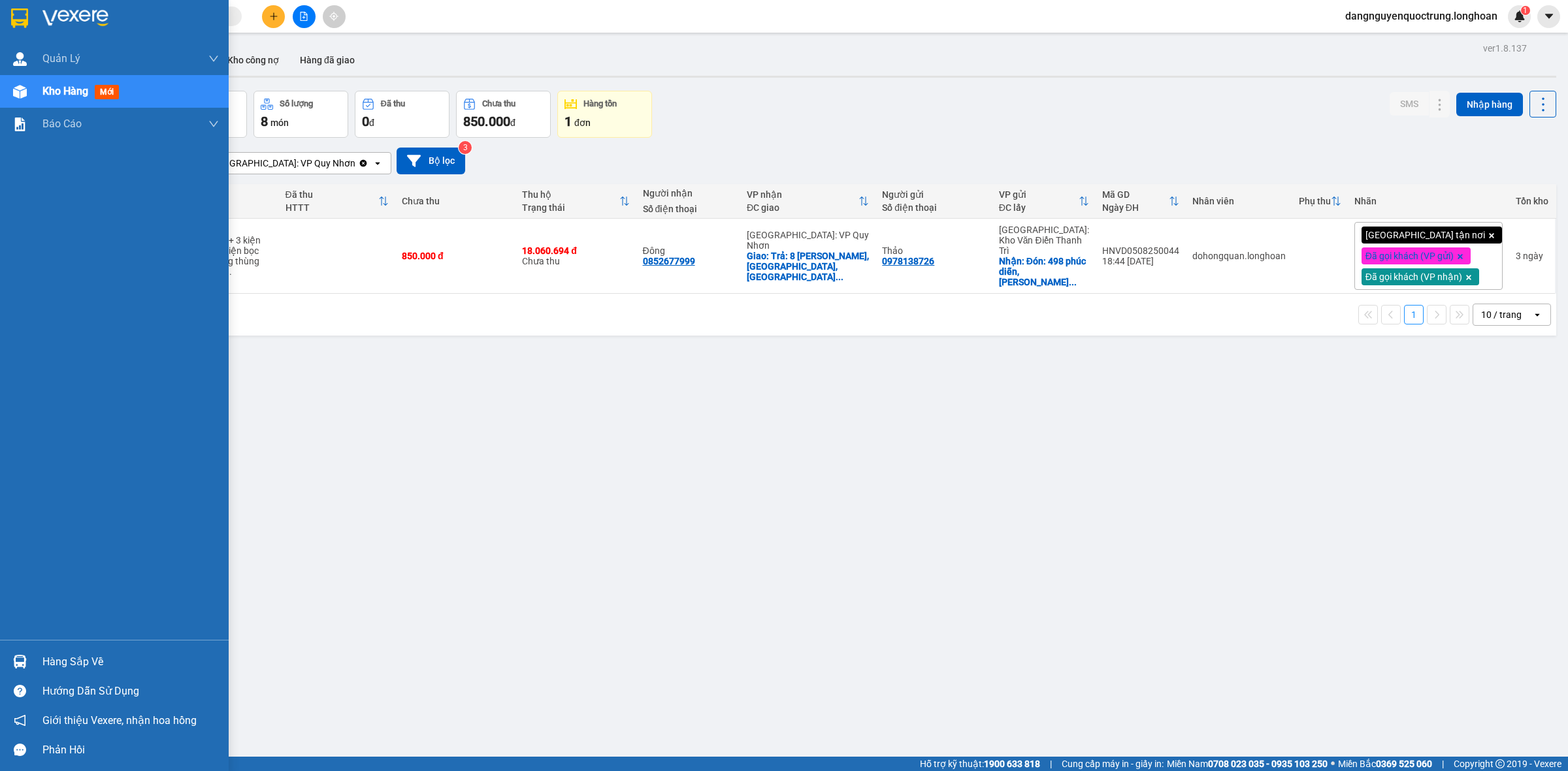
click at [18, 654] on div at bounding box center [20, 662] width 23 height 23
